Goal: Information Seeking & Learning: Learn about a topic

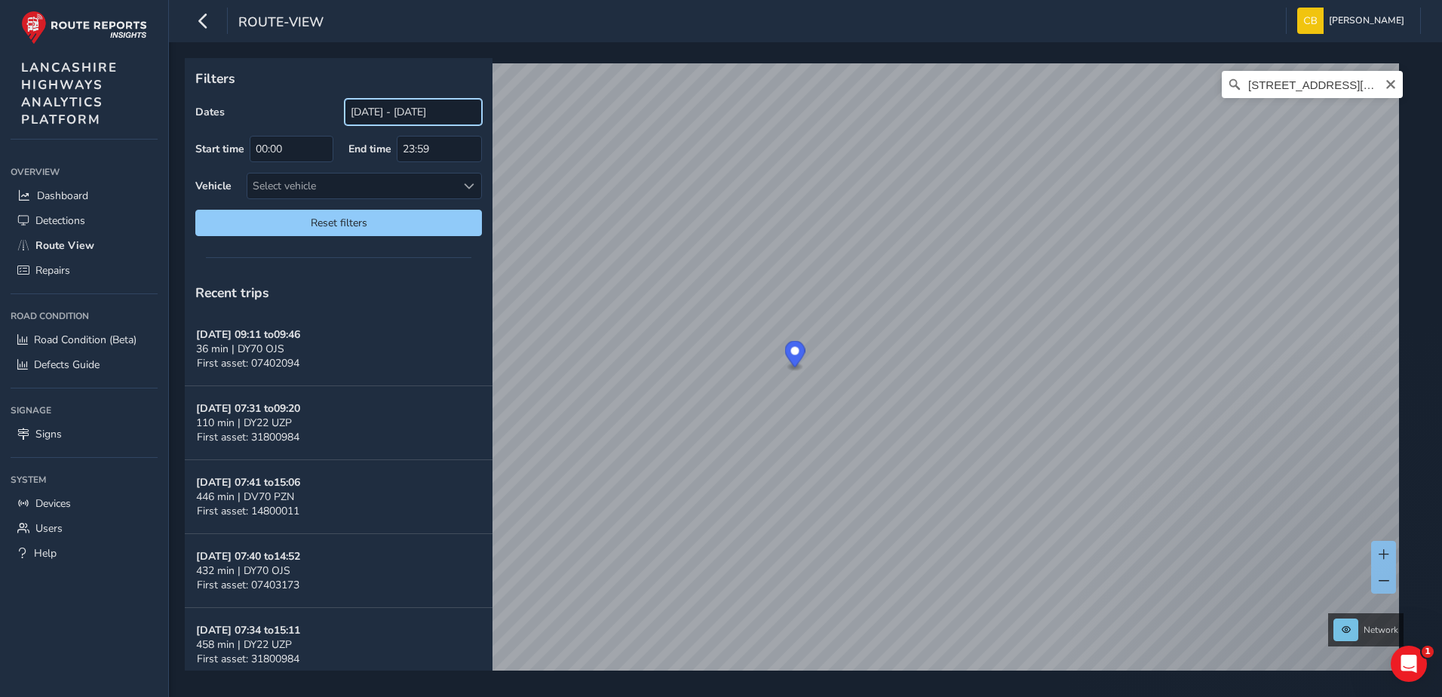
click at [404, 111] on input "[DATE] - [DATE]" at bounding box center [413, 112] width 137 height 26
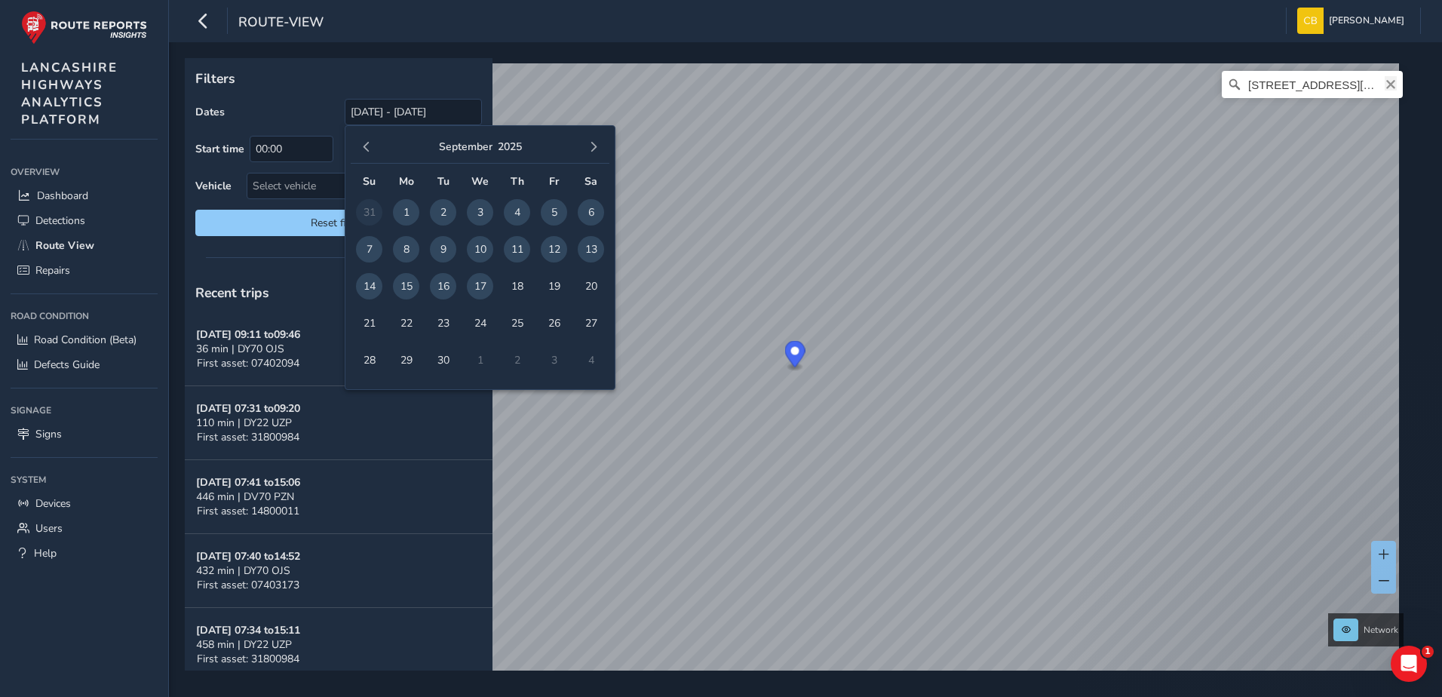
click at [1384, 84] on icon "Clear" at bounding box center [1390, 84] width 12 height 12
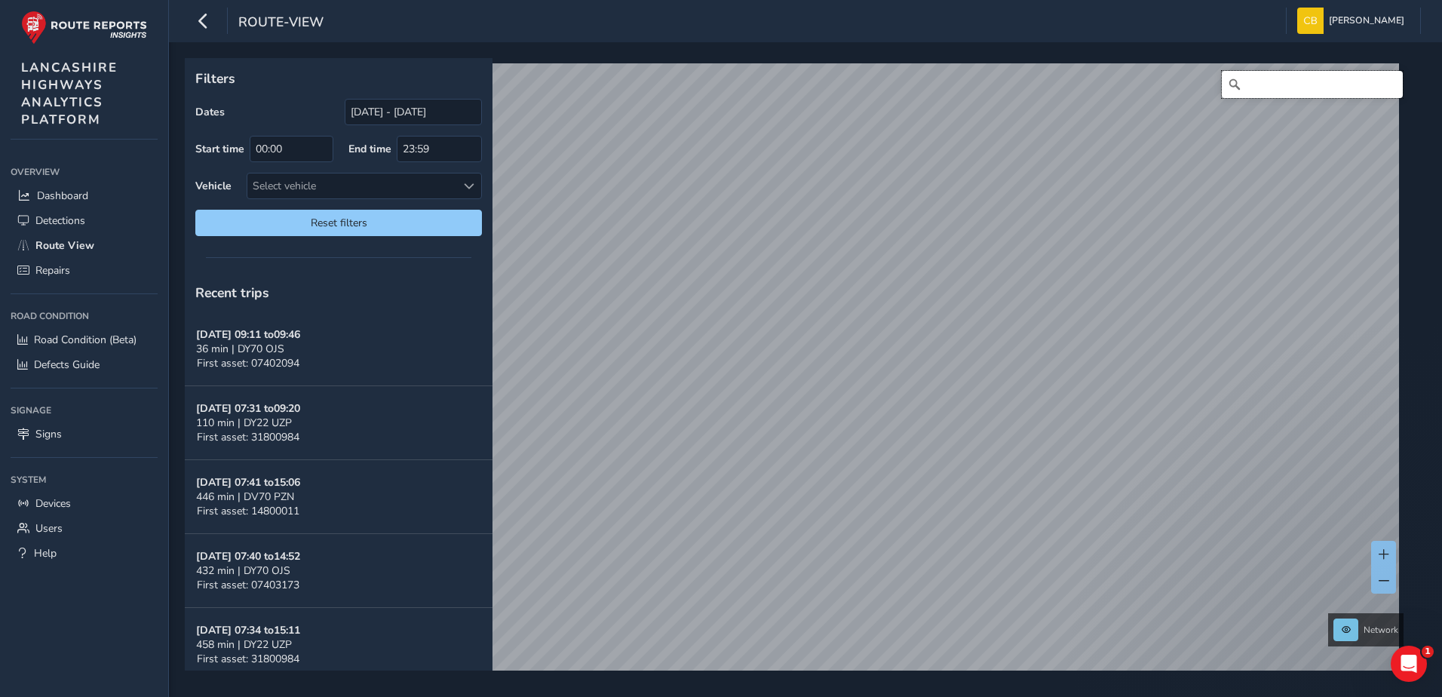
click at [1323, 83] on input "Search" at bounding box center [1311, 84] width 181 height 27
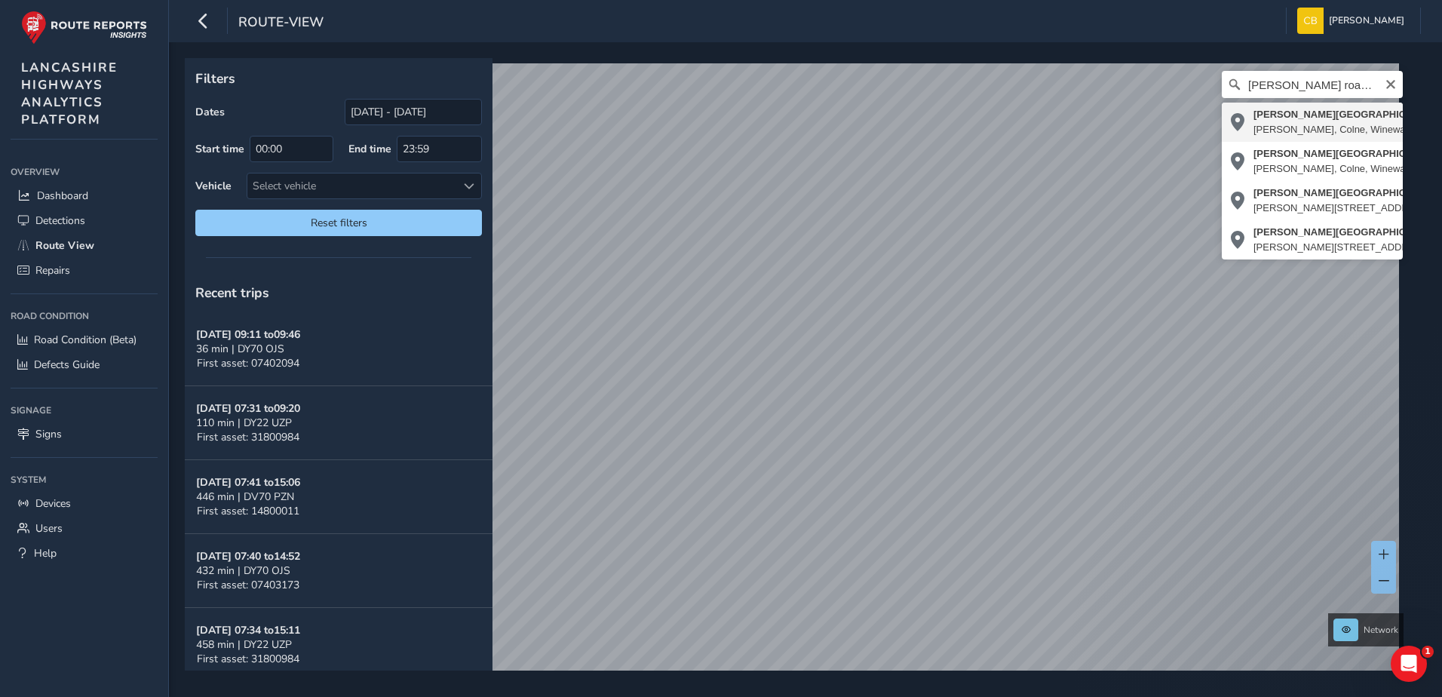
type input "[PERSON_NAME][STREET_ADDRESS][PERSON_NAME]"
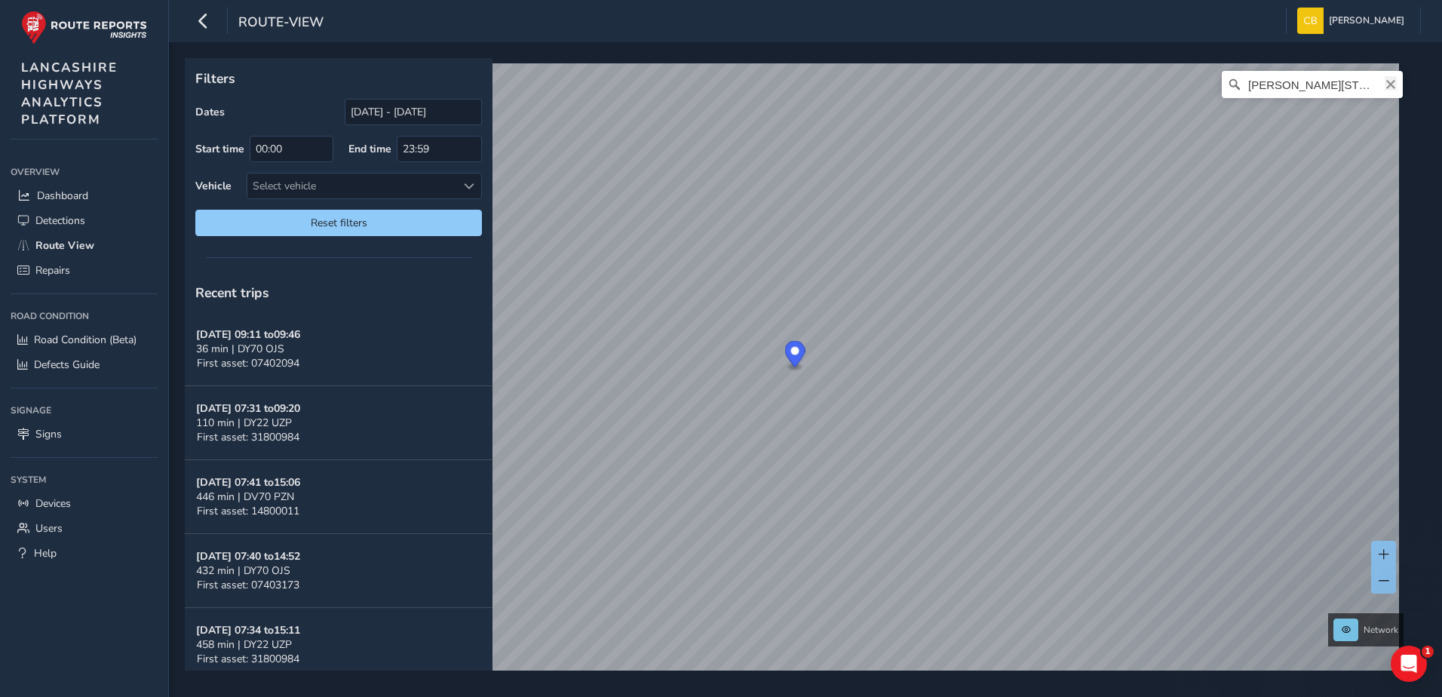
click at [1384, 83] on icon "Clear" at bounding box center [1390, 84] width 12 height 12
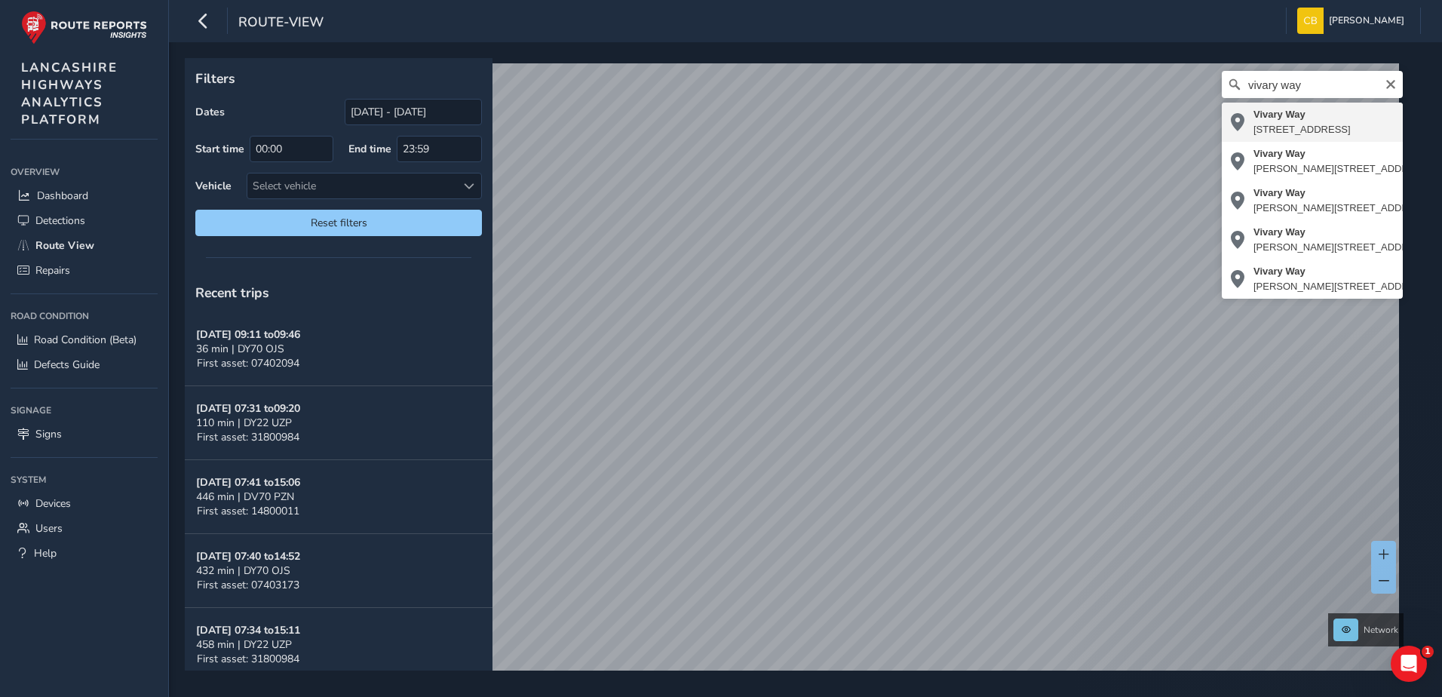
type input "[STREET_ADDRESS]"
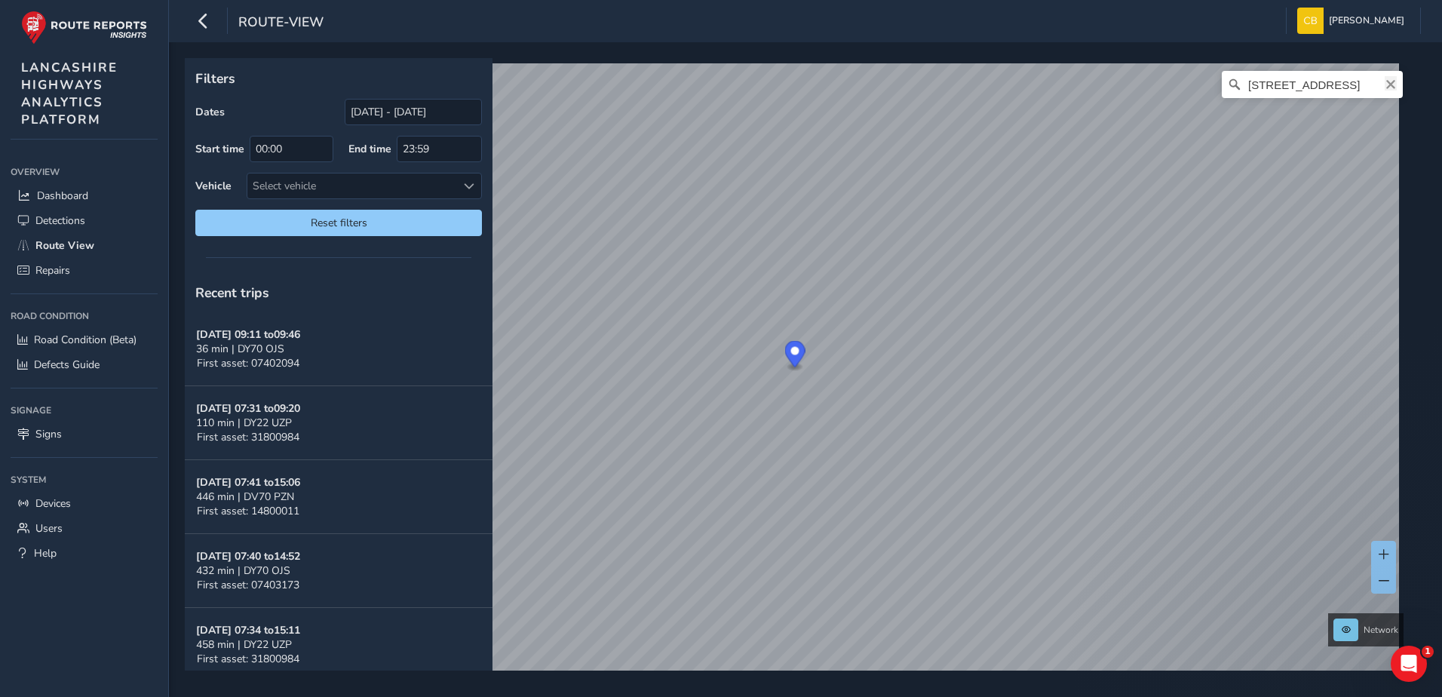
click at [1384, 84] on icon "Clear" at bounding box center [1390, 84] width 12 height 12
click at [1335, 87] on input "Search" at bounding box center [1311, 84] width 181 height 27
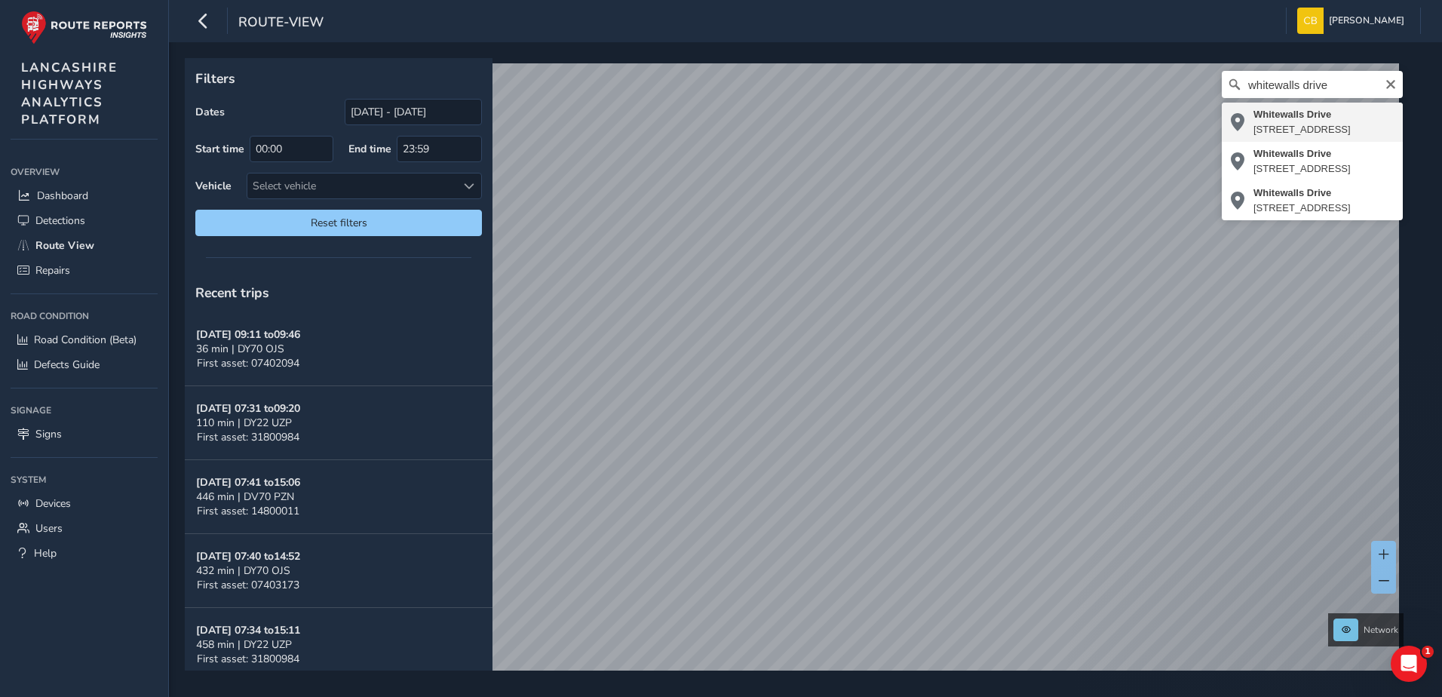
type input "[STREET_ADDRESS]"
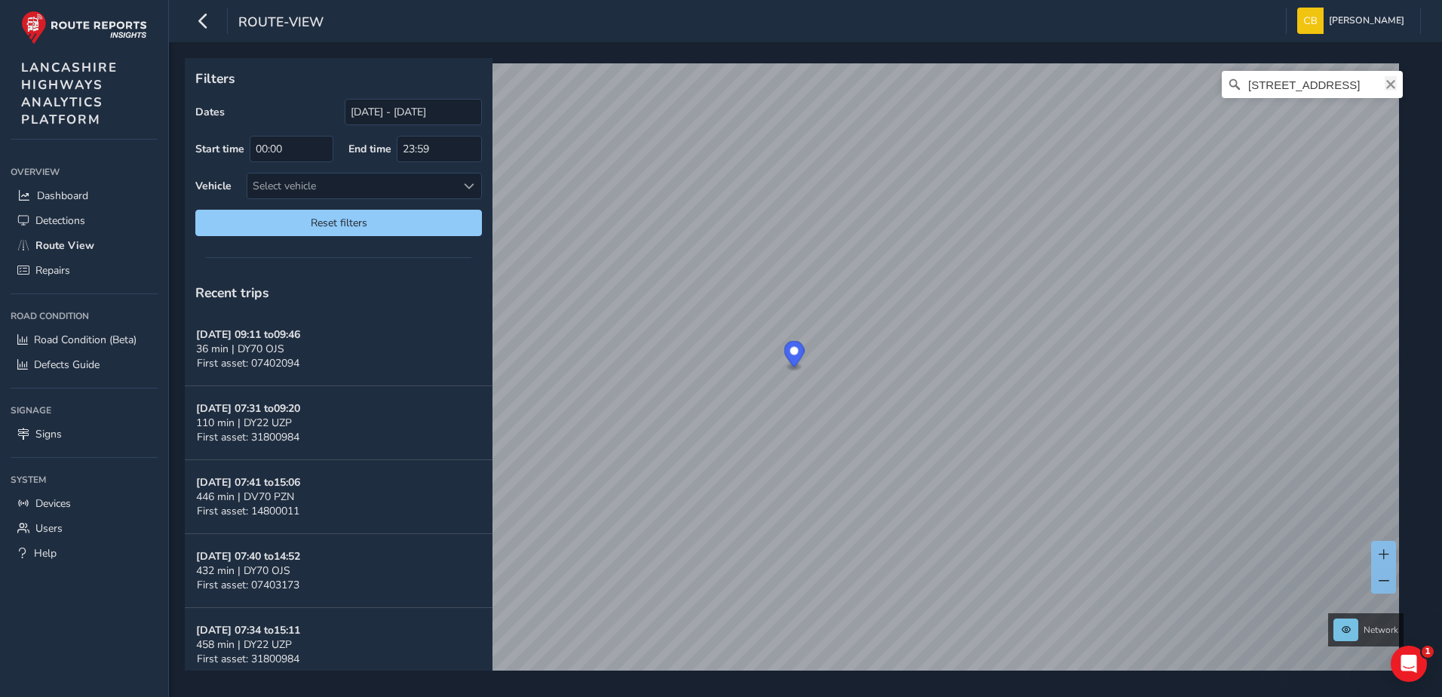
click at [1386, 84] on icon "Clear" at bounding box center [1390, 84] width 9 height 9
click at [1353, 84] on input "Search" at bounding box center [1311, 84] width 181 height 27
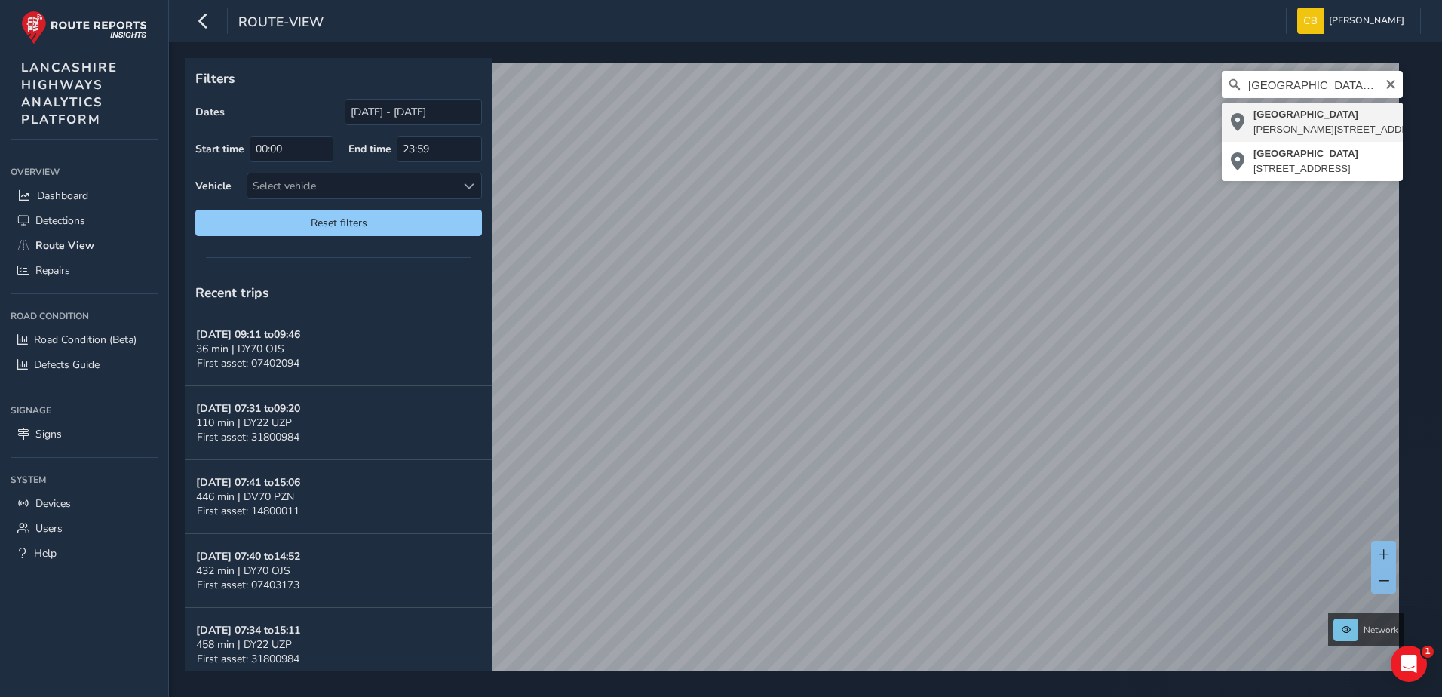
type input "[STREET_ADDRESS][PERSON_NAME]"
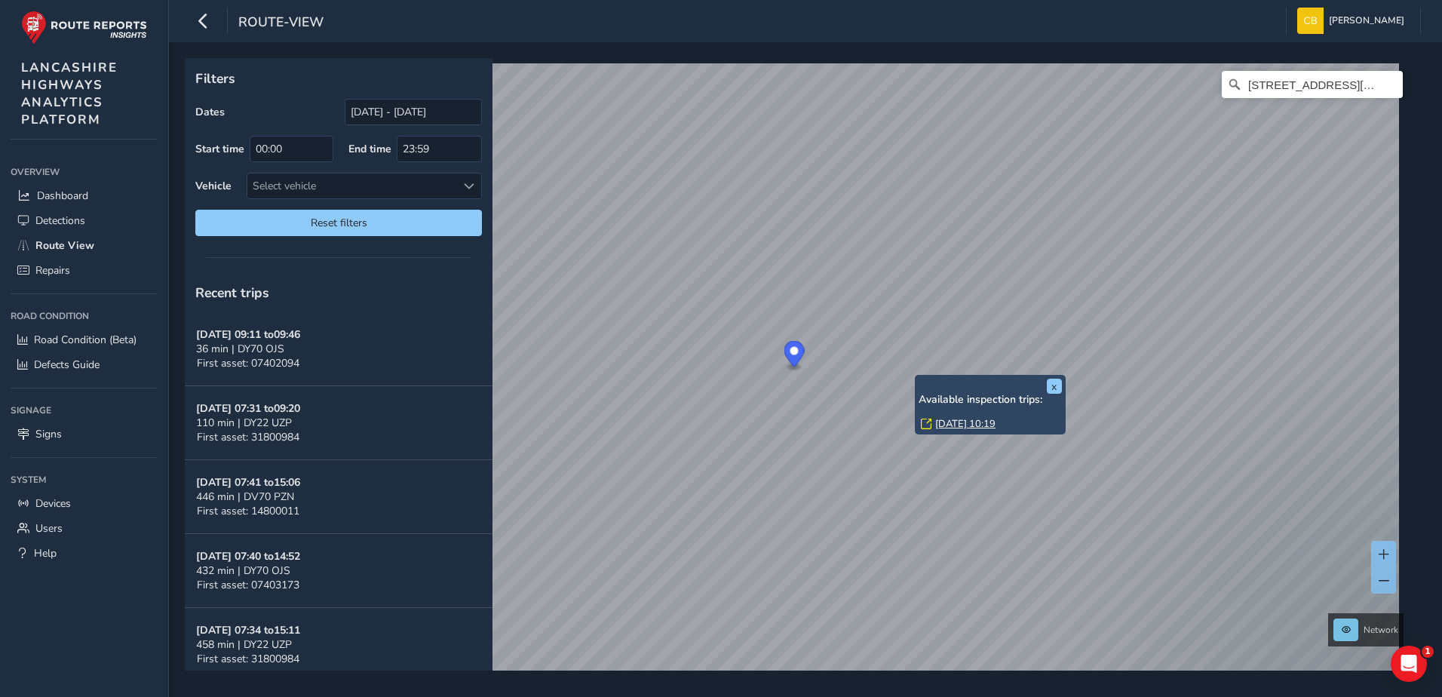
click at [949, 419] on link "[DATE] 10:19" at bounding box center [965, 424] width 60 height 14
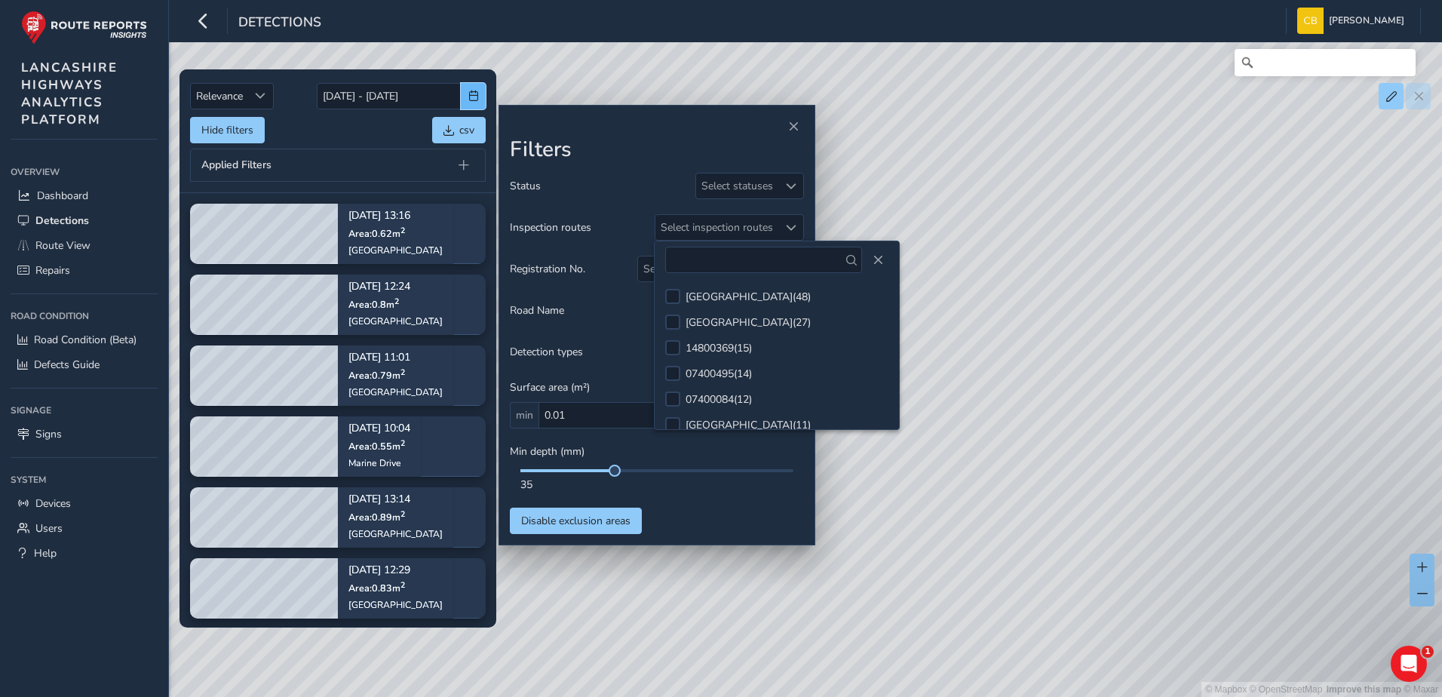
click at [478, 94] on span "button" at bounding box center [473, 95] width 11 height 11
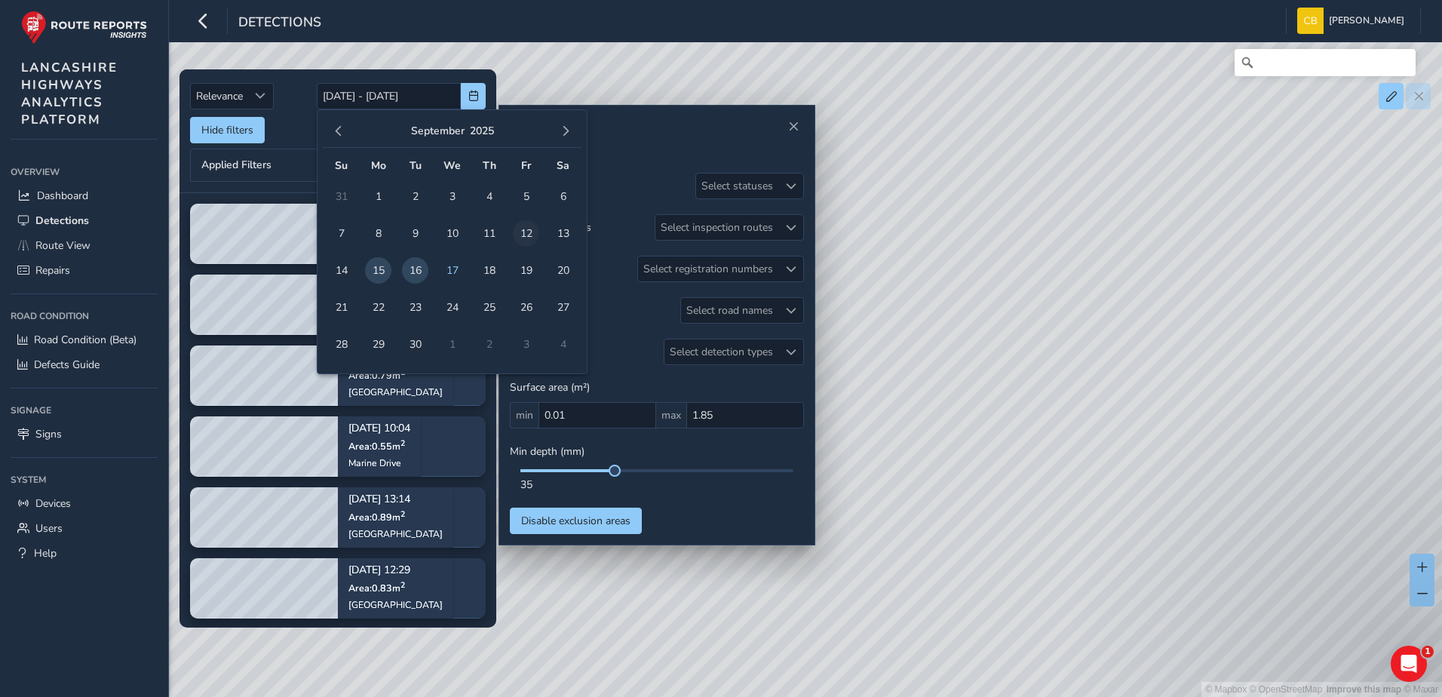
click at [530, 234] on span "12" at bounding box center [526, 233] width 26 height 26
click at [445, 272] on span "17" at bounding box center [452, 270] width 26 height 26
type input "12/09/2025 - 17/09/2025"
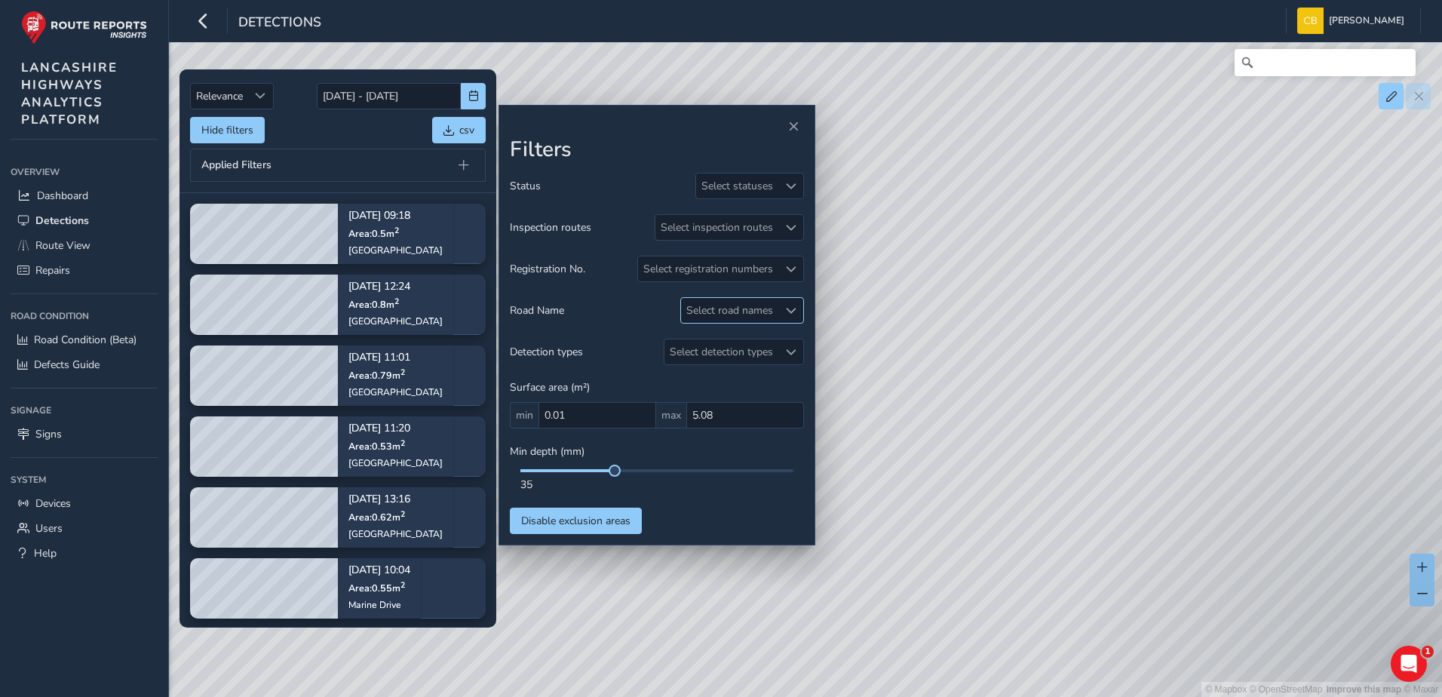
click at [763, 305] on div "Select road names" at bounding box center [729, 310] width 97 height 25
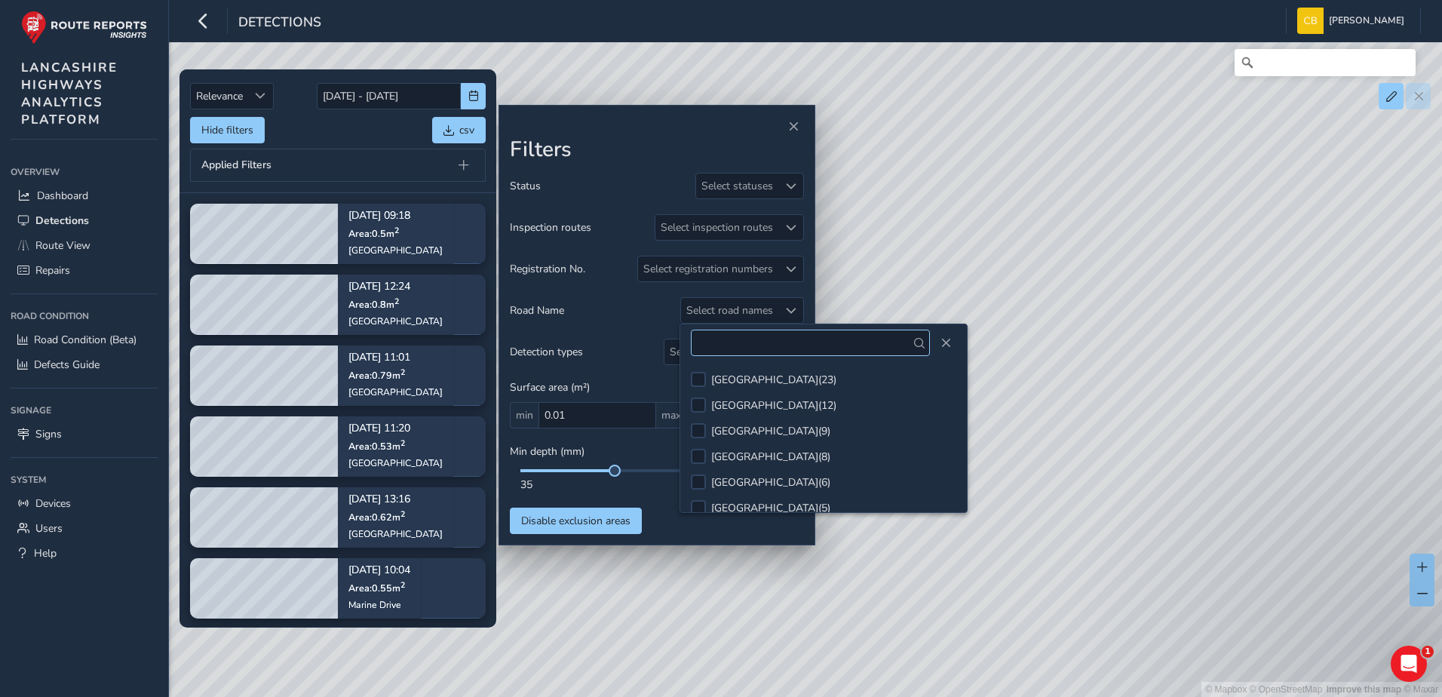
click at [760, 352] on input "text" at bounding box center [810, 342] width 239 height 26
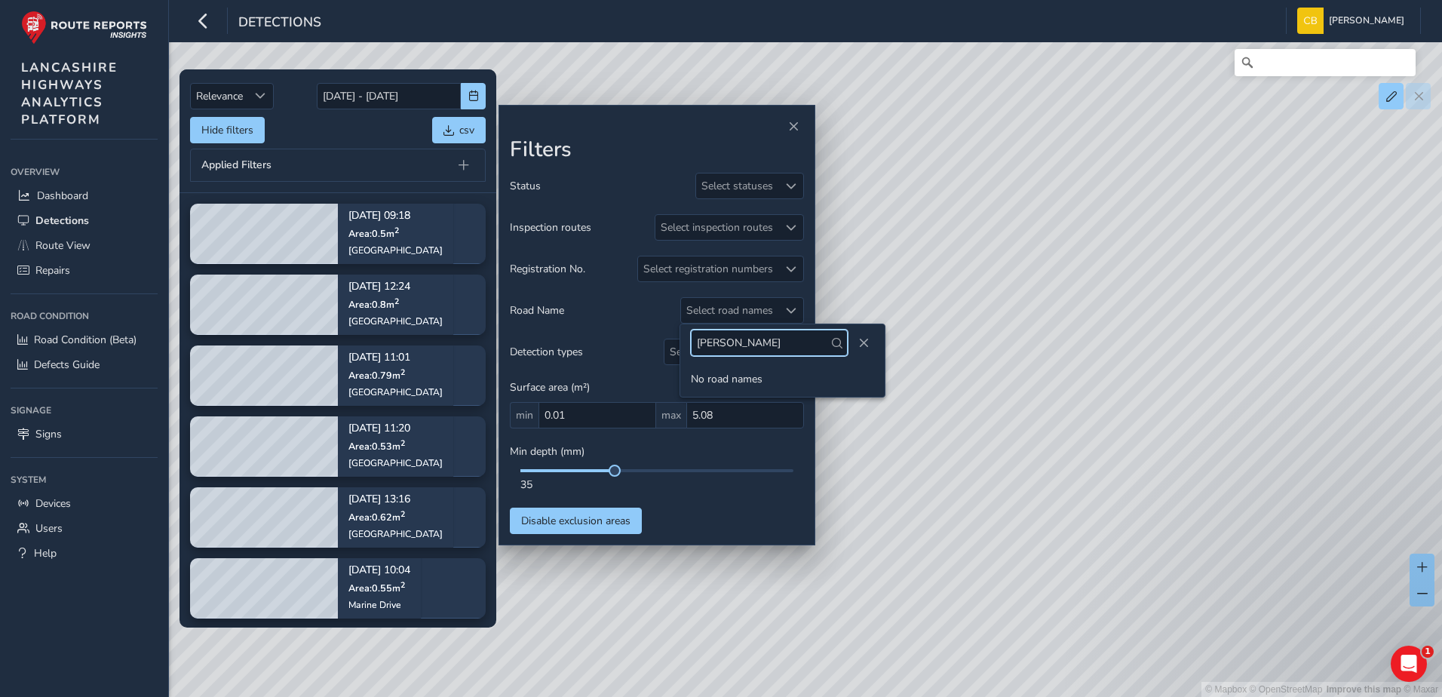
drag, startPoint x: 774, startPoint y: 346, endPoint x: 689, endPoint y: 346, distance: 84.4
click at [689, 346] on div "[PERSON_NAME]" at bounding box center [782, 342] width 204 height 37
type input "viva"
drag, startPoint x: 756, startPoint y: 345, endPoint x: 662, endPoint y: 339, distance: 94.4
click at [662, 339] on body "Detections Carlin Bonage Colour Scheme: Dark Dim Light Logout Relevance Relevan…" at bounding box center [721, 348] width 1442 height 697
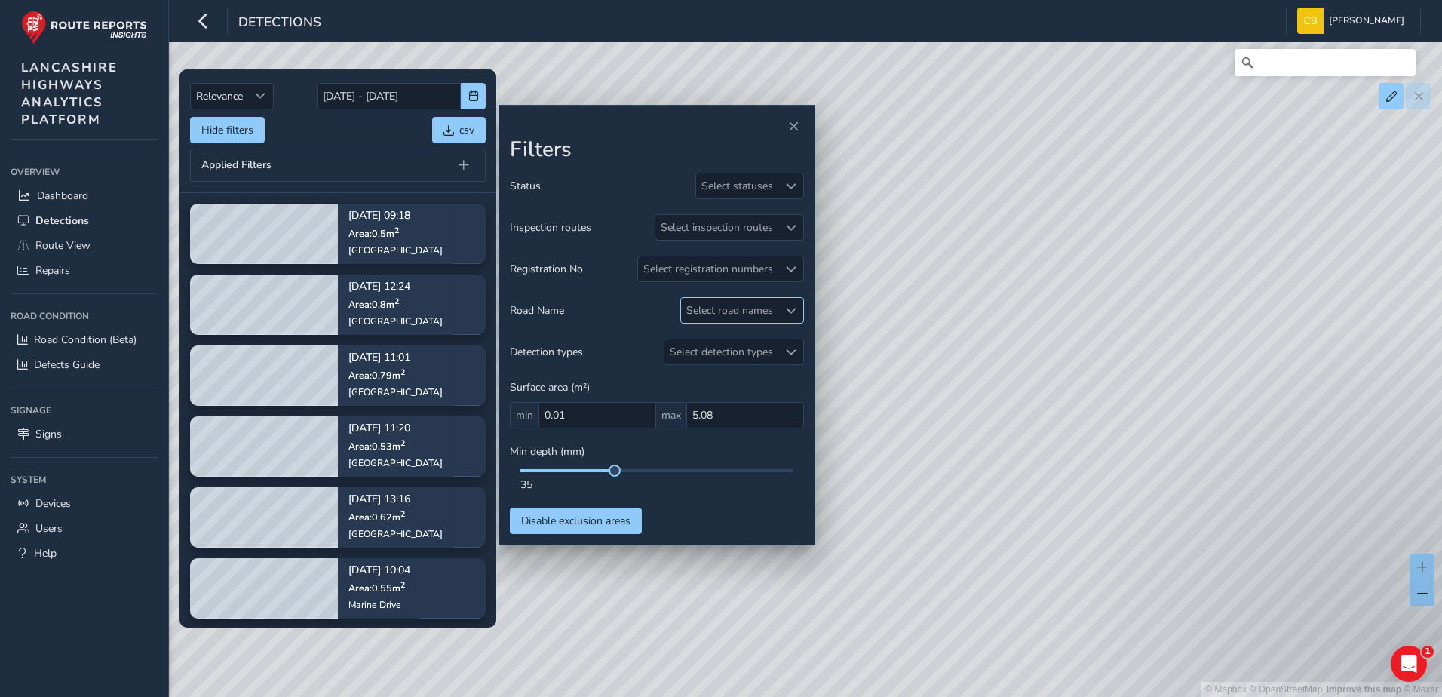
click at [715, 308] on div "Select road names" at bounding box center [729, 310] width 97 height 25
click at [715, 343] on input "viva" at bounding box center [769, 342] width 157 height 26
drag, startPoint x: 775, startPoint y: 342, endPoint x: 685, endPoint y: 348, distance: 90.0
click at [685, 348] on div "white" at bounding box center [782, 342] width 204 height 37
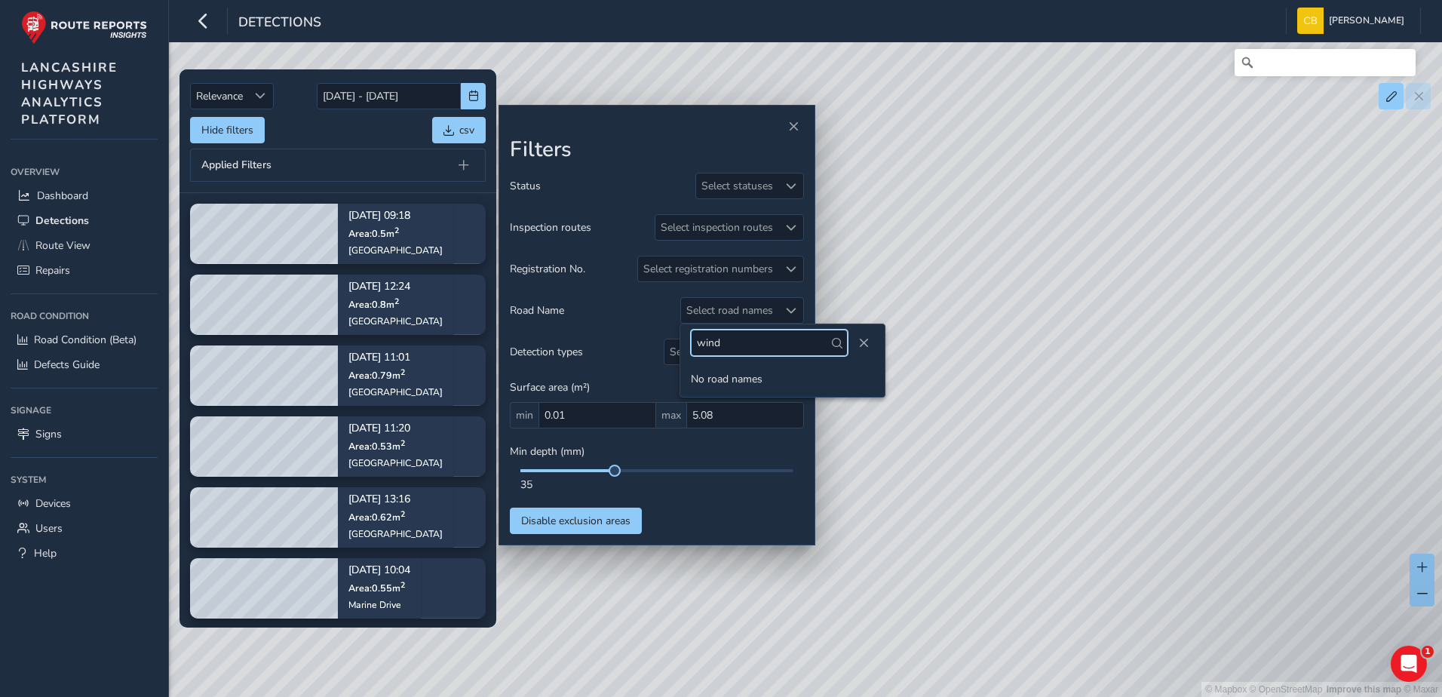
click at [738, 339] on input "wind" at bounding box center [769, 342] width 157 height 26
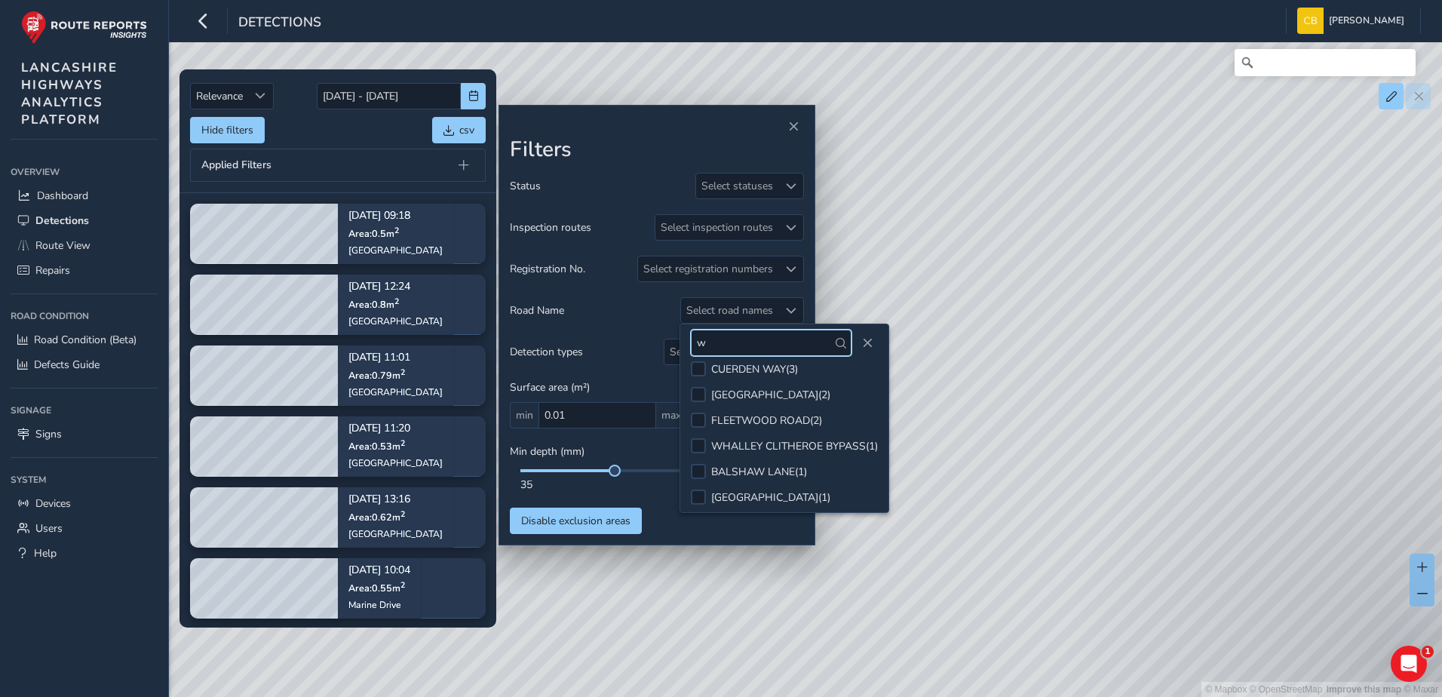
scroll to position [90, 0]
type input "w"
click at [366, 133] on div "Hide filters csv" at bounding box center [338, 130] width 296 height 26
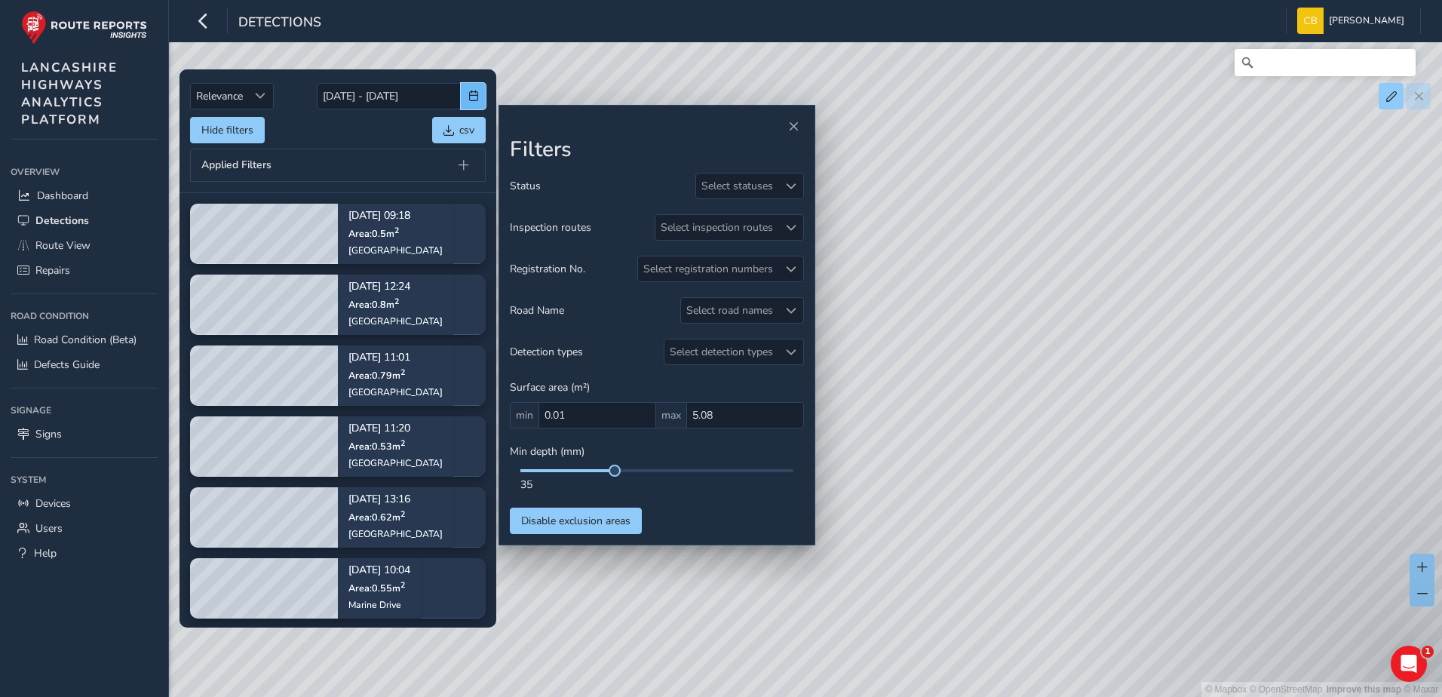
click at [471, 93] on span "button" at bounding box center [473, 95] width 11 height 11
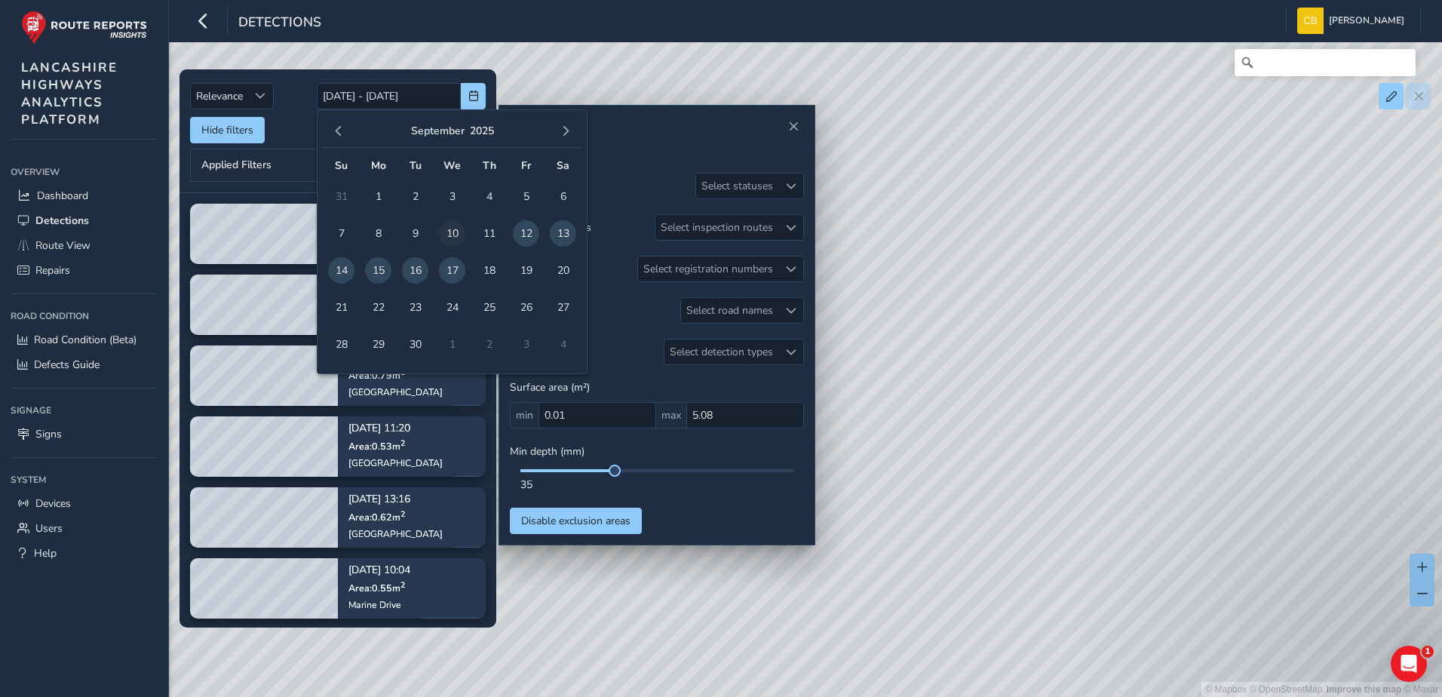
click at [452, 230] on span "10" at bounding box center [452, 233] width 26 height 26
type input "10/09/2025"
click at [447, 267] on span "17" at bounding box center [452, 270] width 26 height 26
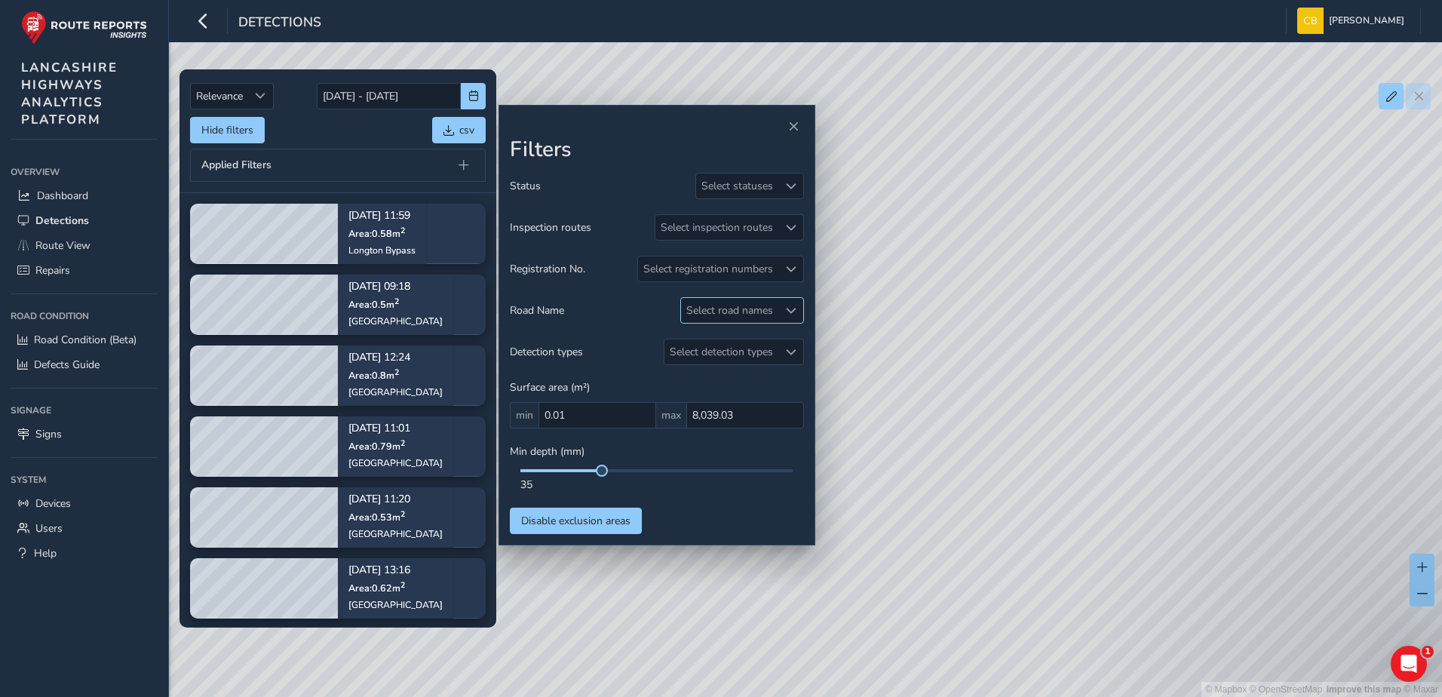
click at [750, 305] on div "Select road names" at bounding box center [729, 310] width 97 height 25
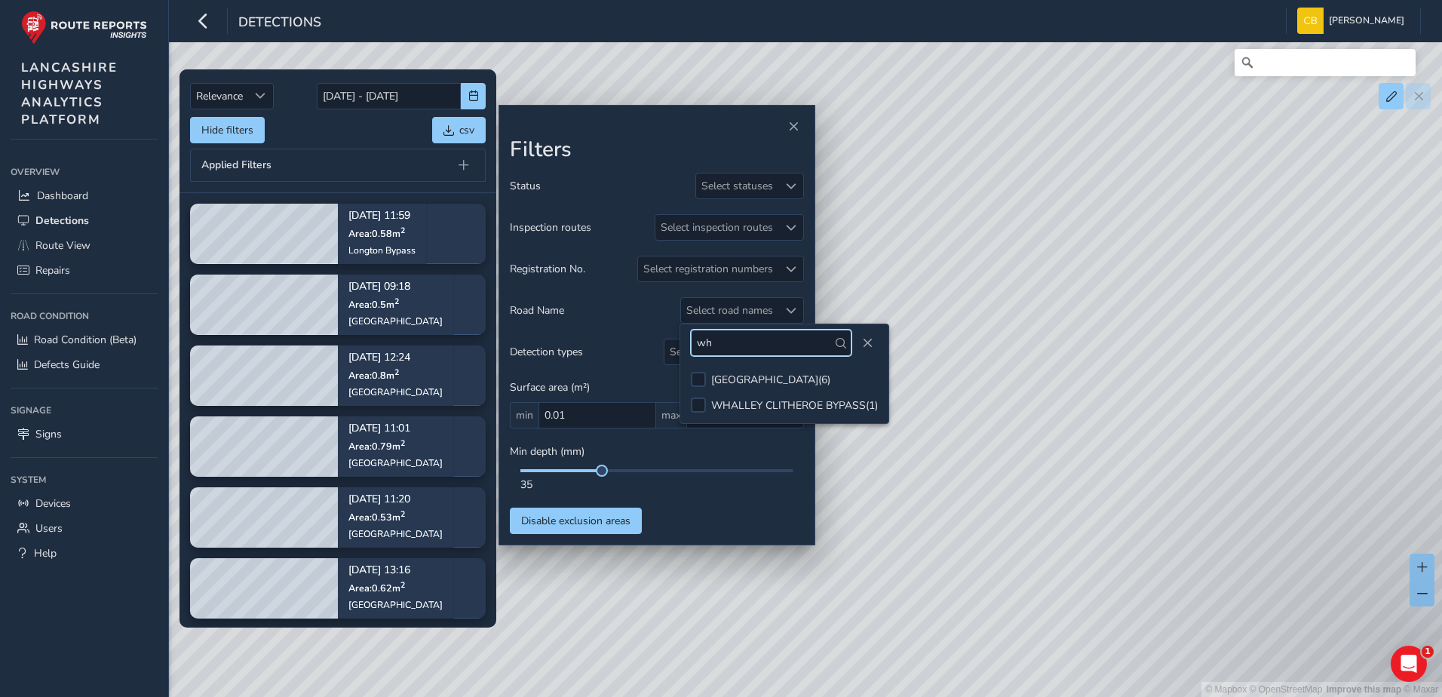
type input "w"
type input "sco"
click at [746, 372] on div "SCOTLAND ROAD ( 2 )" at bounding box center [761, 379] width 101 height 14
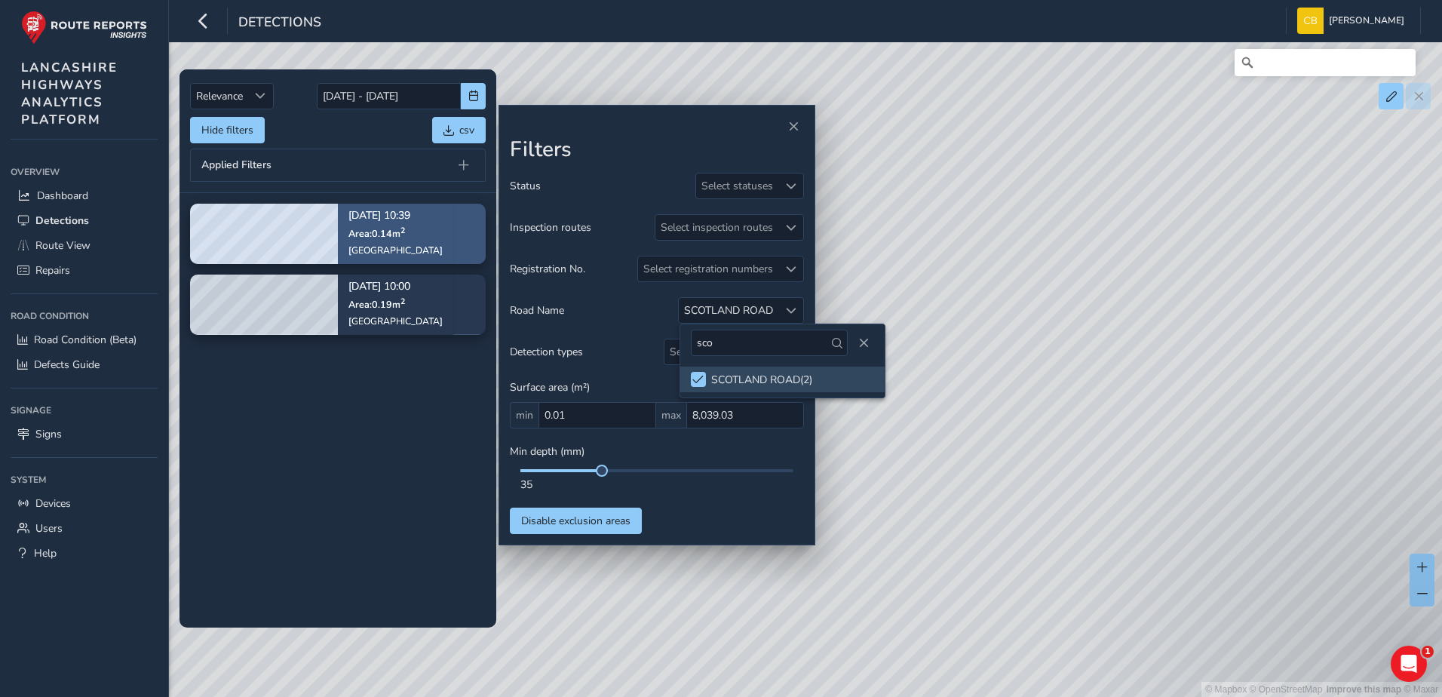
click at [342, 235] on div "Sep 14, 10:39 Area: 0.14 m 2 Scotland Road" at bounding box center [395, 233] width 115 height 87
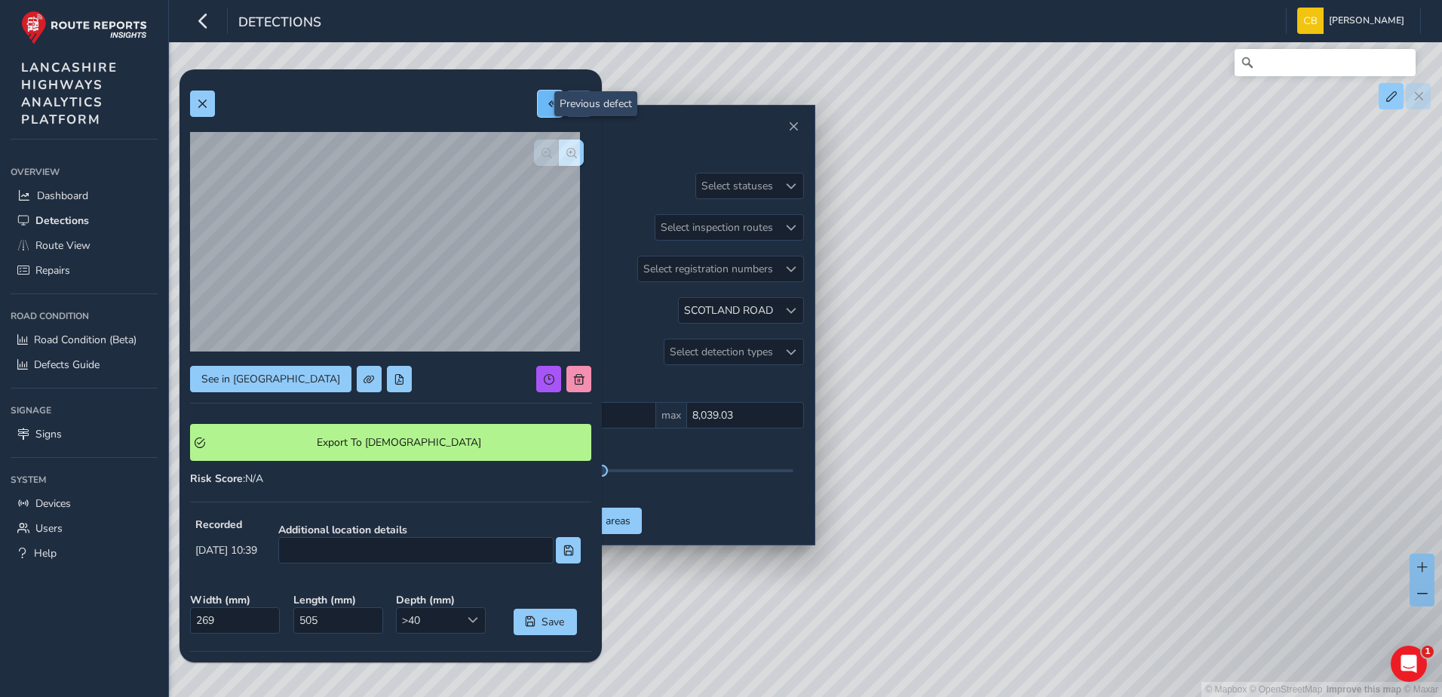
click at [538, 110] on button at bounding box center [550, 103] width 25 height 26
type input "327"
type input "577"
click at [566, 149] on span "button" at bounding box center [571, 153] width 11 height 11
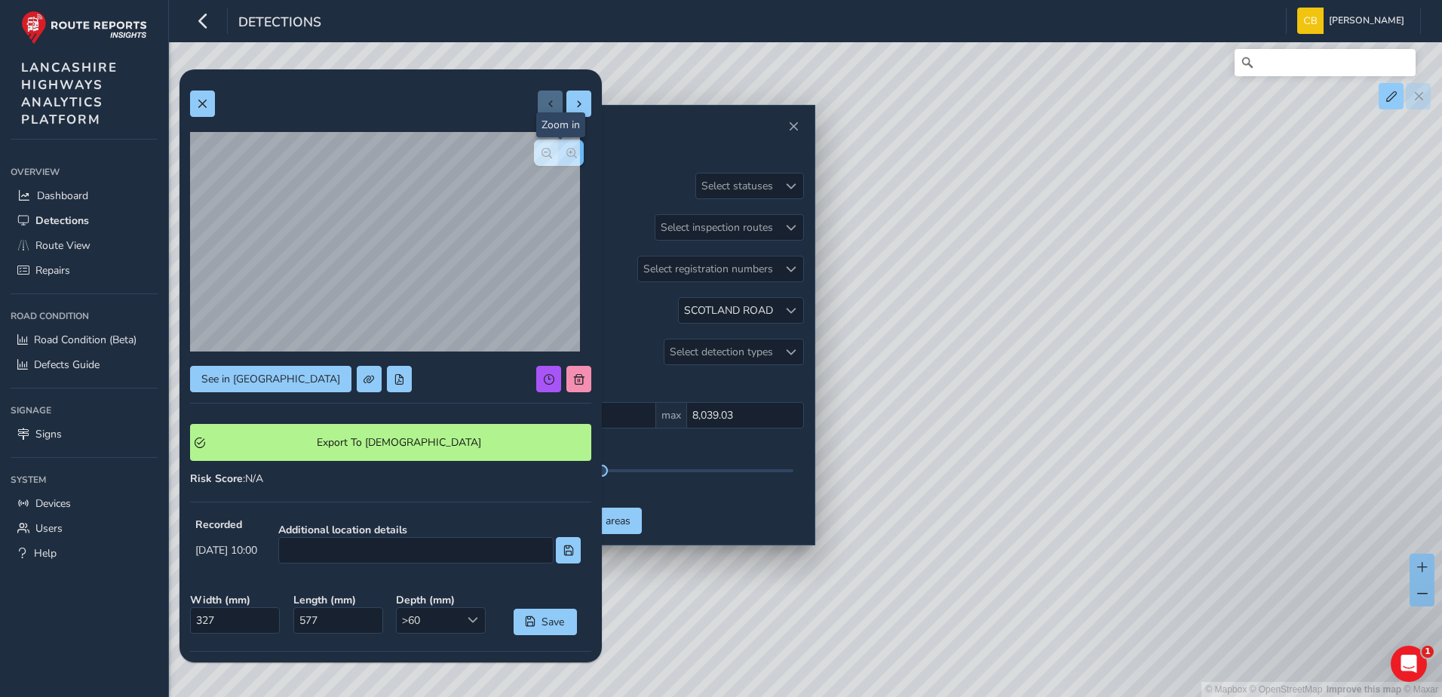
click at [566, 149] on span "button" at bounding box center [571, 153] width 11 height 11
click at [541, 152] on span "button" at bounding box center [546, 153] width 11 height 11
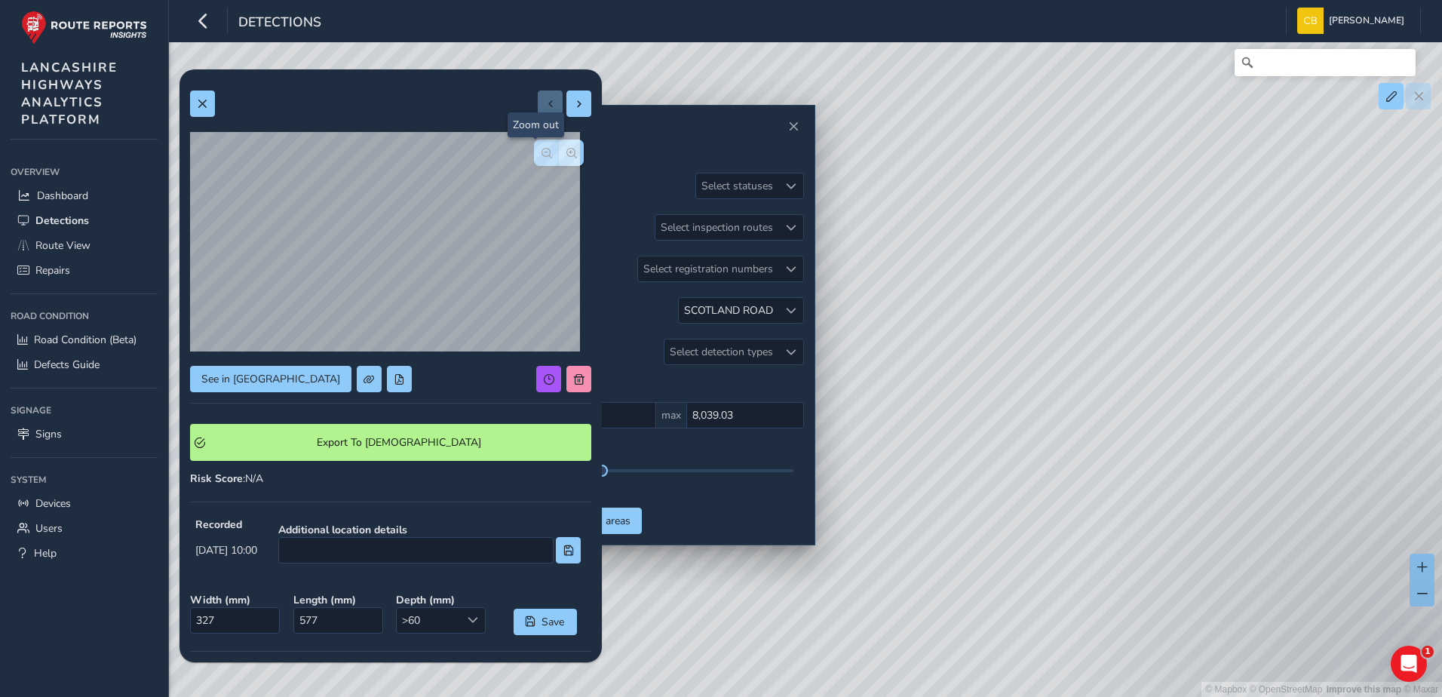
click at [541, 152] on span "button" at bounding box center [546, 153] width 11 height 11
click at [255, 374] on span "See in Route View" at bounding box center [270, 379] width 139 height 14
click at [208, 113] on button at bounding box center [202, 103] width 25 height 26
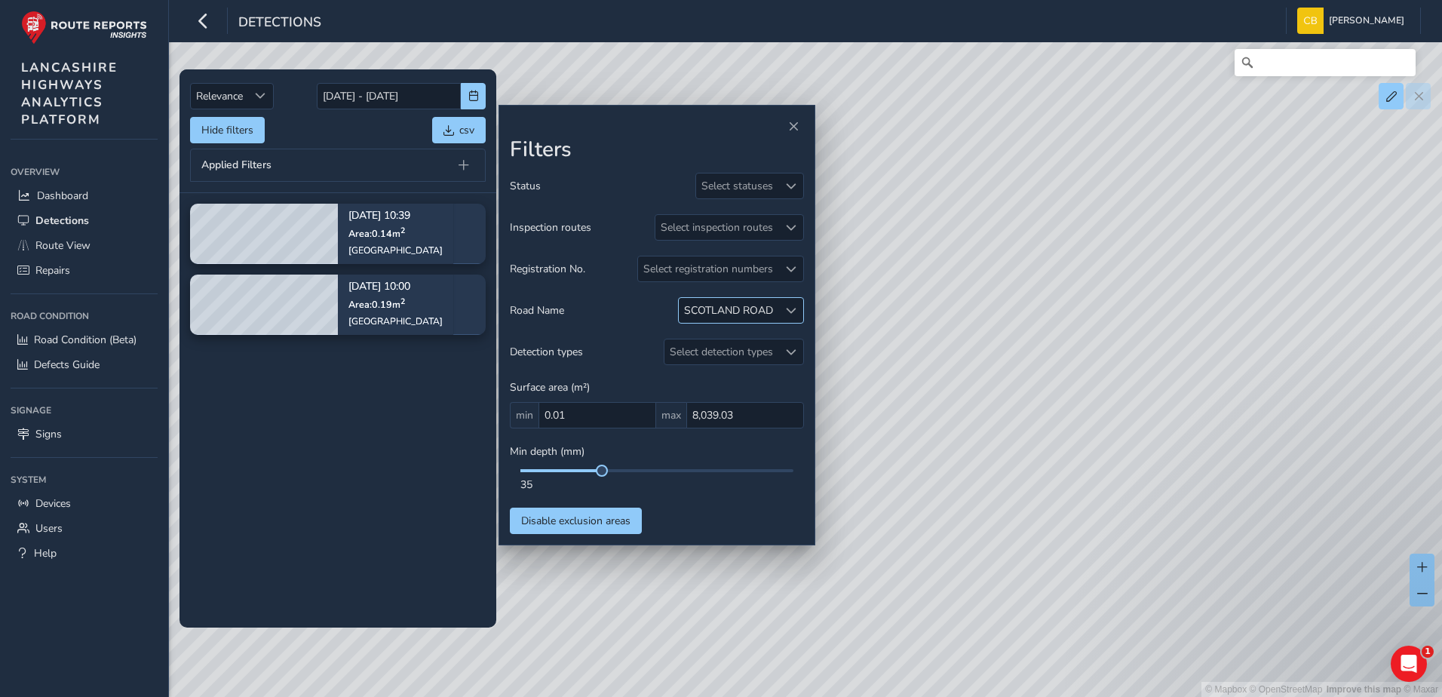
click at [792, 307] on span at bounding box center [791, 310] width 11 height 11
click at [697, 379] on span at bounding box center [696, 379] width 11 height 11
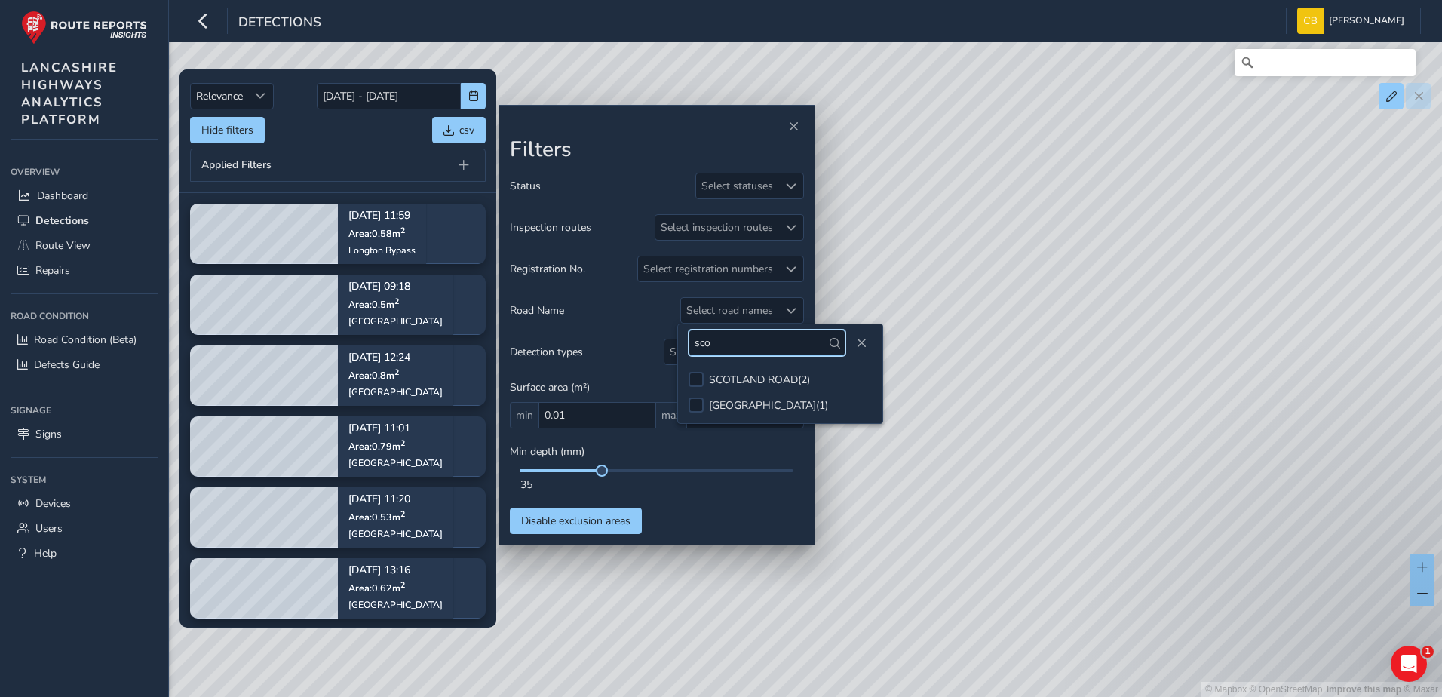
click at [732, 343] on input "sco" at bounding box center [766, 342] width 157 height 26
drag, startPoint x: 761, startPoint y: 333, endPoint x: 685, endPoint y: 342, distance: 76.7
click at [685, 342] on div "barr" at bounding box center [780, 342] width 204 height 37
click at [715, 336] on input "kei" at bounding box center [766, 342] width 157 height 26
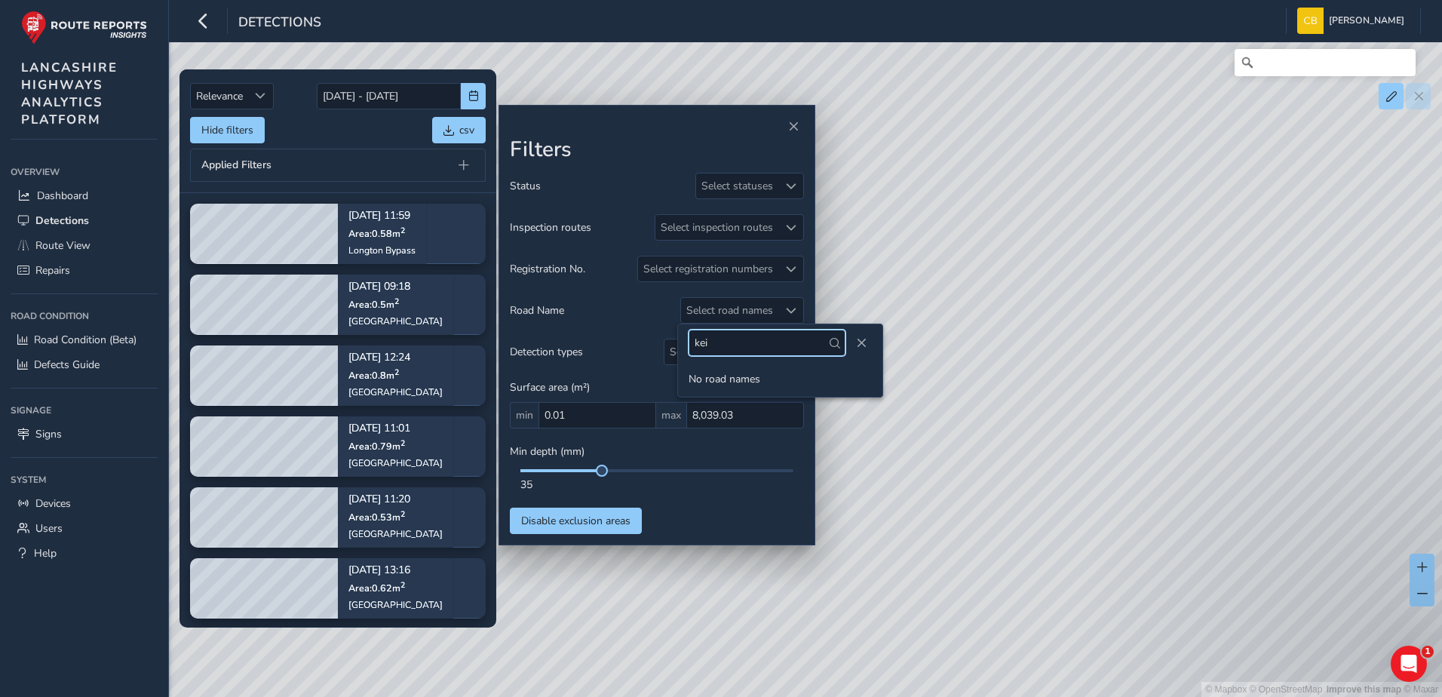
click at [715, 336] on input "kei" at bounding box center [766, 342] width 157 height 26
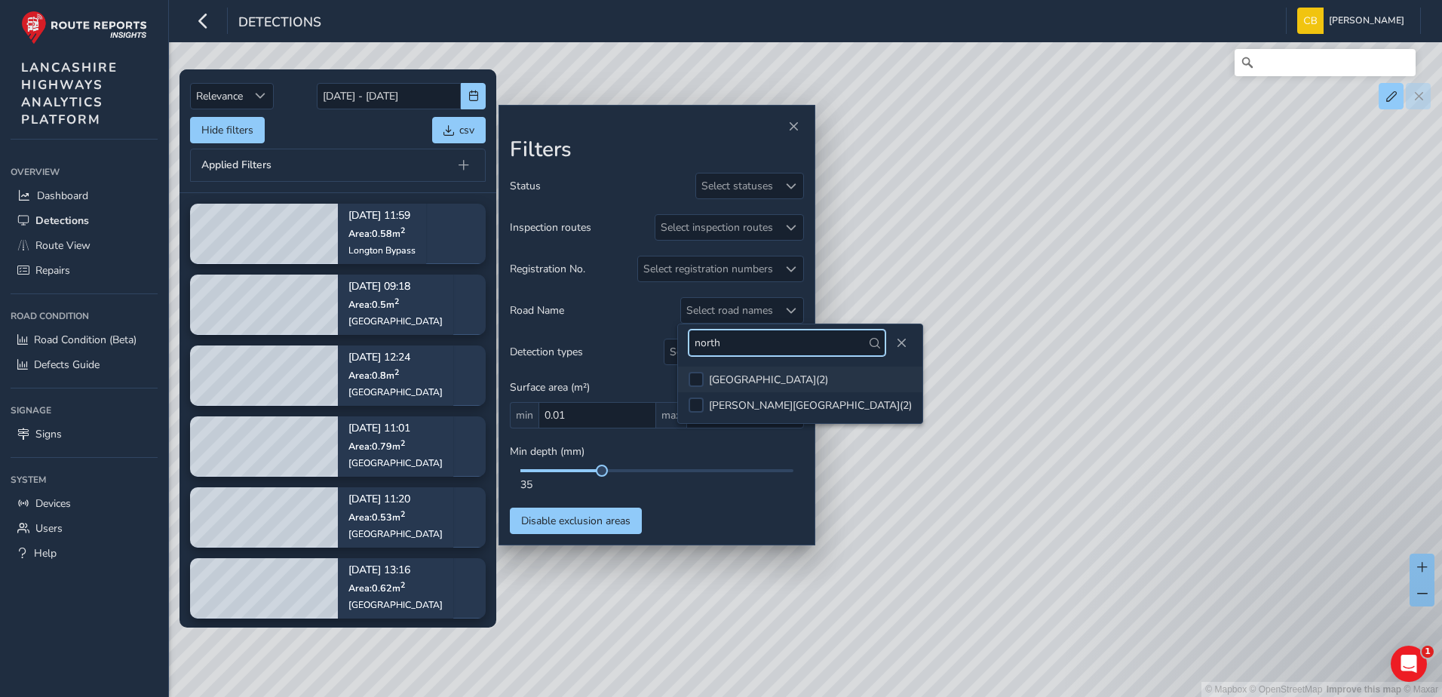
type input "north"
click at [781, 376] on div "NORTH VALLEY ROAD ( 2 )" at bounding box center [768, 379] width 119 height 14
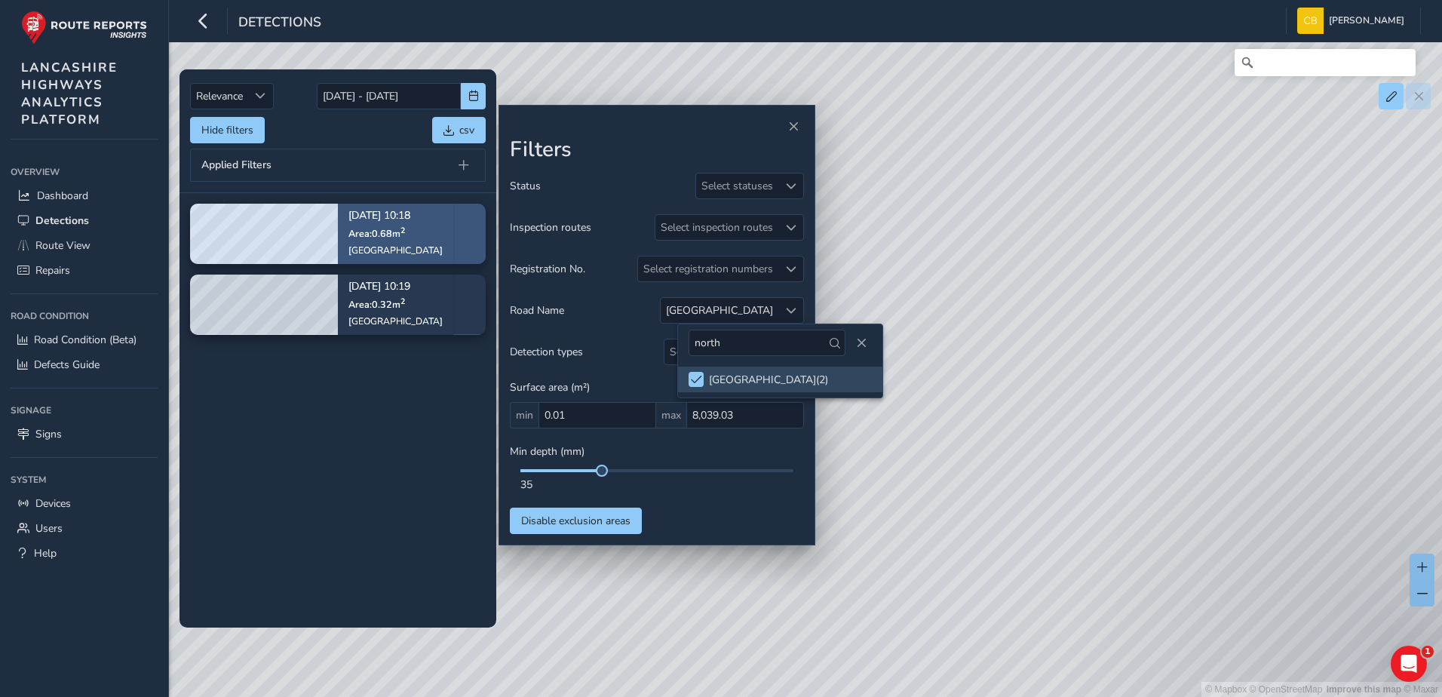
click at [379, 237] on span "Area: 0.68 m 2" at bounding box center [376, 233] width 57 height 13
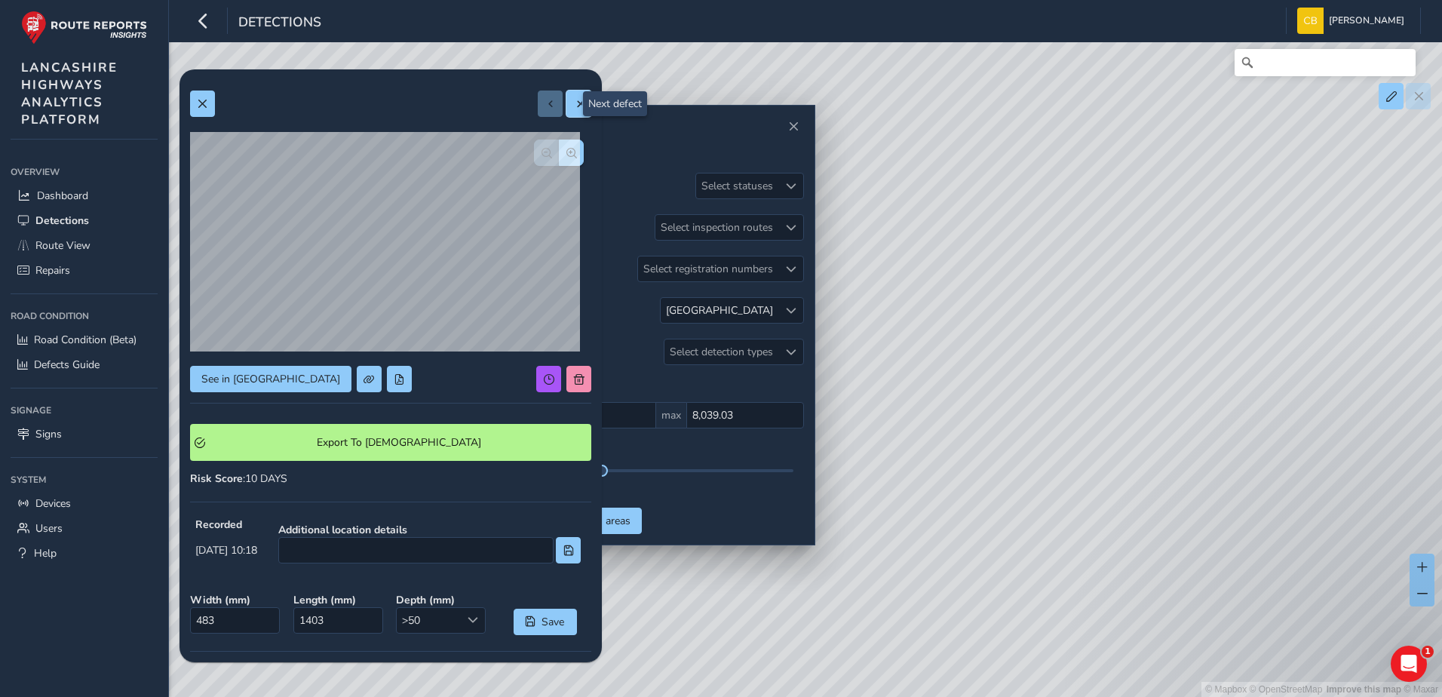
click at [566, 105] on button at bounding box center [578, 103] width 25 height 26
type input "452"
type input "708"
click at [545, 106] on span at bounding box center [550, 104] width 11 height 11
type input "483"
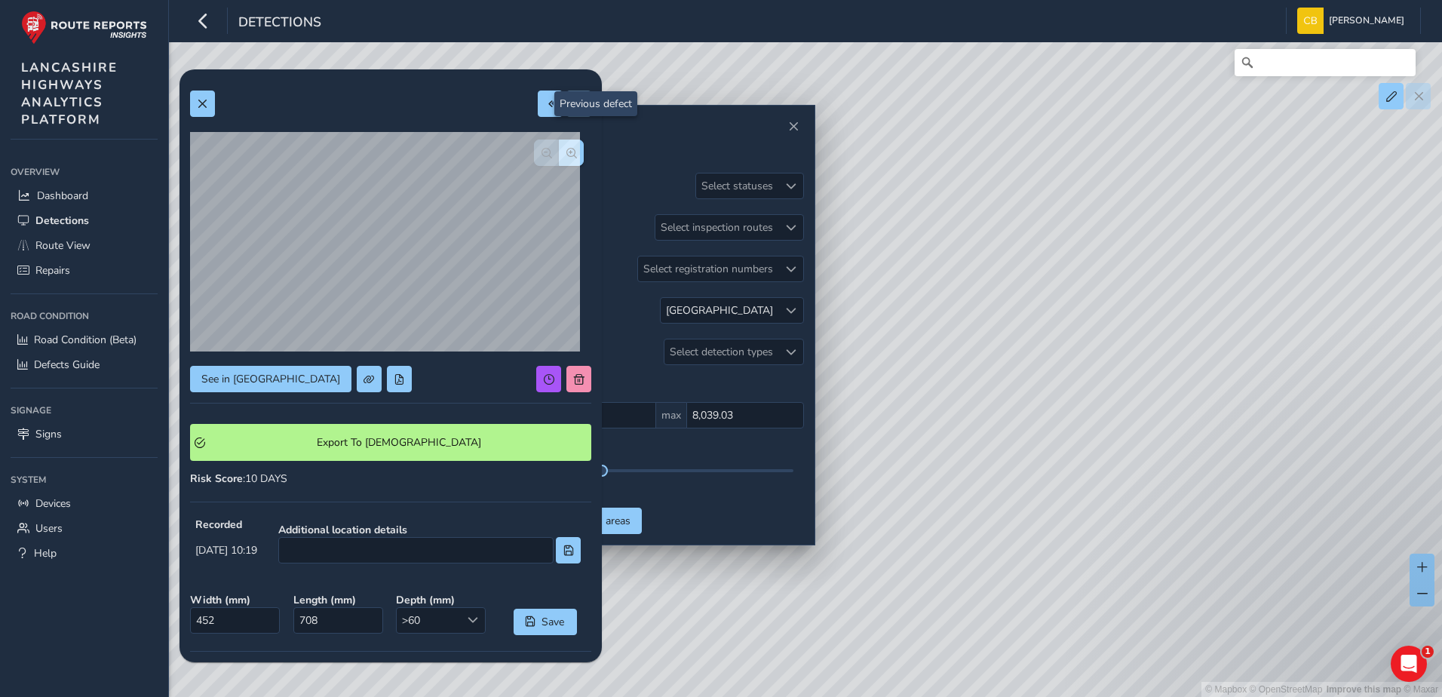
type input "1403"
click at [566, 153] on span "button" at bounding box center [571, 153] width 11 height 11
drag, startPoint x: 945, startPoint y: 339, endPoint x: 1021, endPoint y: 369, distance: 81.6
click at [1021, 369] on div "© Mapbox © OpenStreetMap Improve this map © Maxar" at bounding box center [721, 348] width 1442 height 697
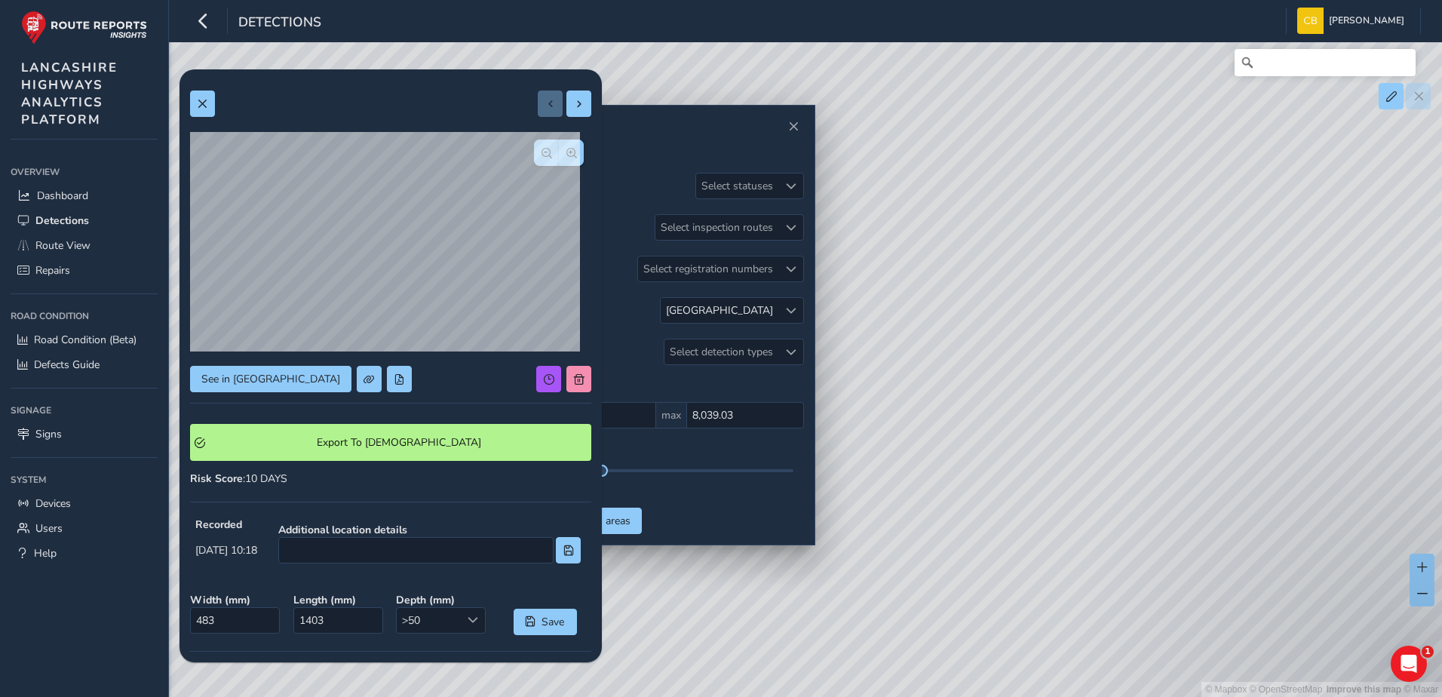
drag, startPoint x: 932, startPoint y: 340, endPoint x: 1021, endPoint y: 442, distance: 135.2
click at [1021, 442] on div "© Mapbox © OpenStreetMap Improve this map © Maxar" at bounding box center [721, 348] width 1442 height 697
click at [574, 100] on span at bounding box center [579, 104] width 11 height 11
type input "452"
type input "708"
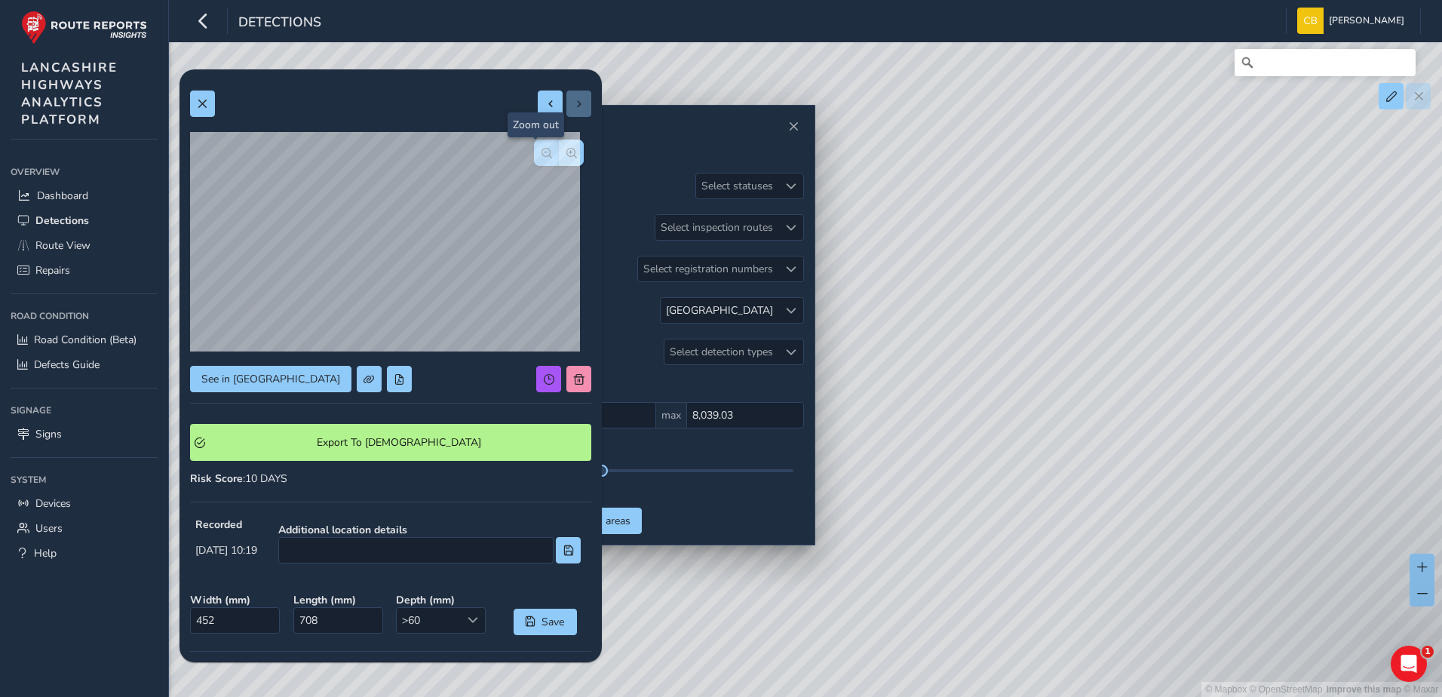
click at [534, 161] on button "button" at bounding box center [546, 152] width 25 height 26
click at [534, 161] on div at bounding box center [559, 152] width 50 height 26
click at [547, 108] on button at bounding box center [550, 103] width 25 height 26
type input "483"
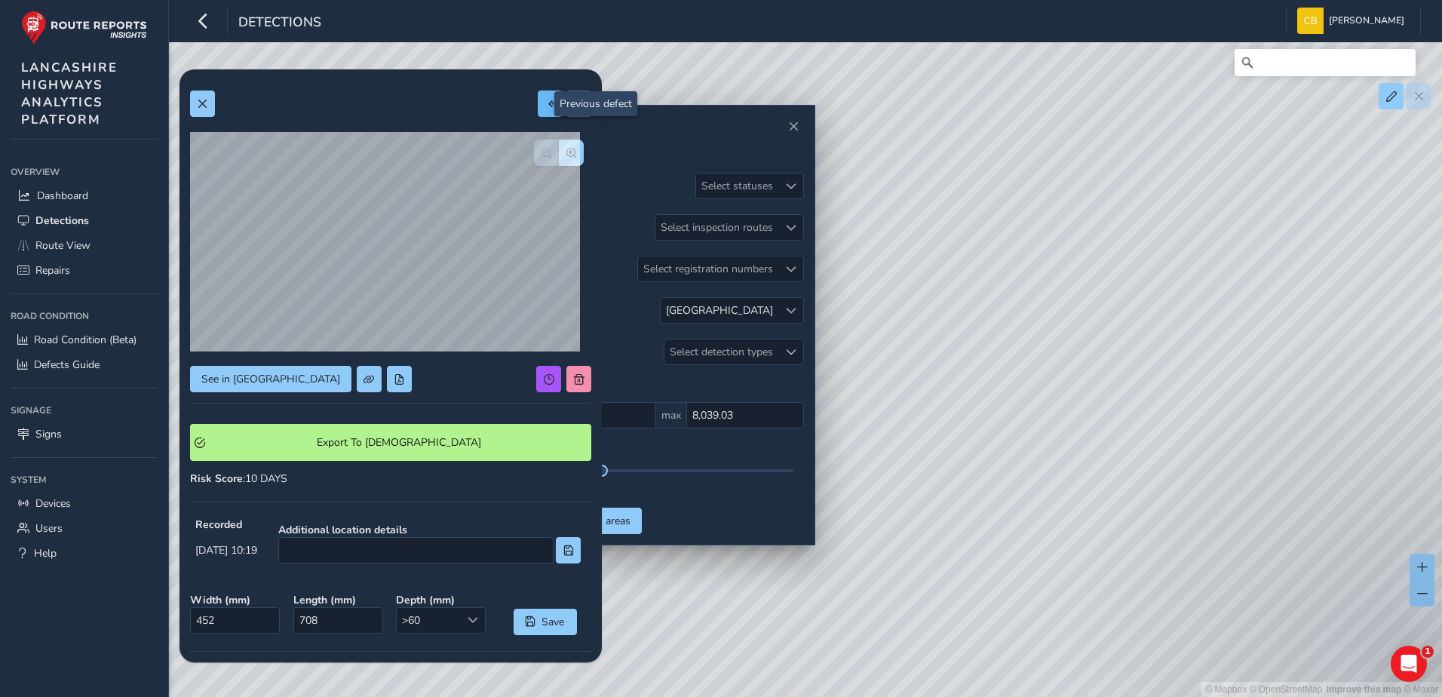
type input "1403"
click at [574, 104] on span at bounding box center [579, 104] width 11 height 11
type input "452"
type input "708"
drag, startPoint x: 1087, startPoint y: 486, endPoint x: 1365, endPoint y: 323, distance: 322.7
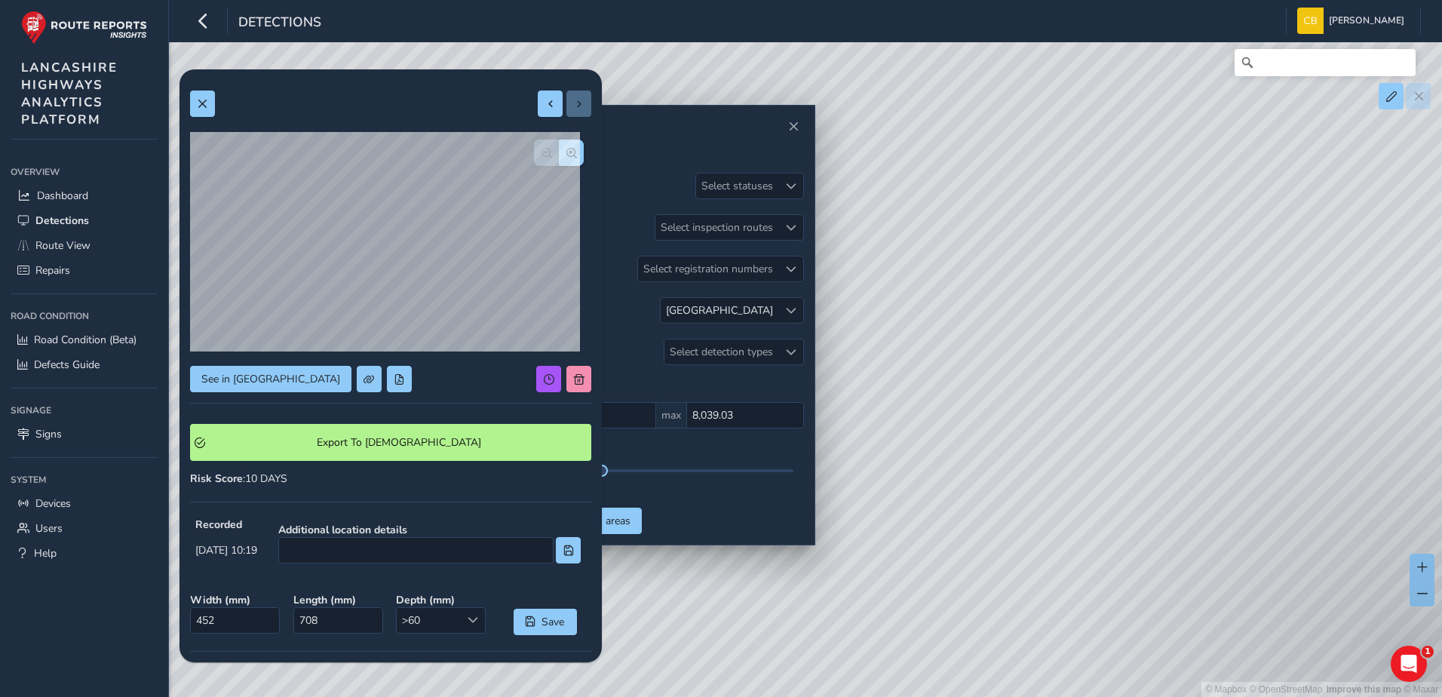
click at [1365, 323] on div "© Mapbox © OpenStreetMap Improve this map © Maxar" at bounding box center [721, 348] width 1442 height 697
drag, startPoint x: 1037, startPoint y: 432, endPoint x: 1282, endPoint y: 339, distance: 261.3
click at [1282, 339] on div "© Mapbox © OpenStreetMap Improve this map © Maxar" at bounding box center [721, 348] width 1442 height 697
drag, startPoint x: 977, startPoint y: 409, endPoint x: 1194, endPoint y: 325, distance: 233.0
click at [1231, 280] on div "© Mapbox © OpenStreetMap Improve this map © Maxar" at bounding box center [721, 348] width 1442 height 697
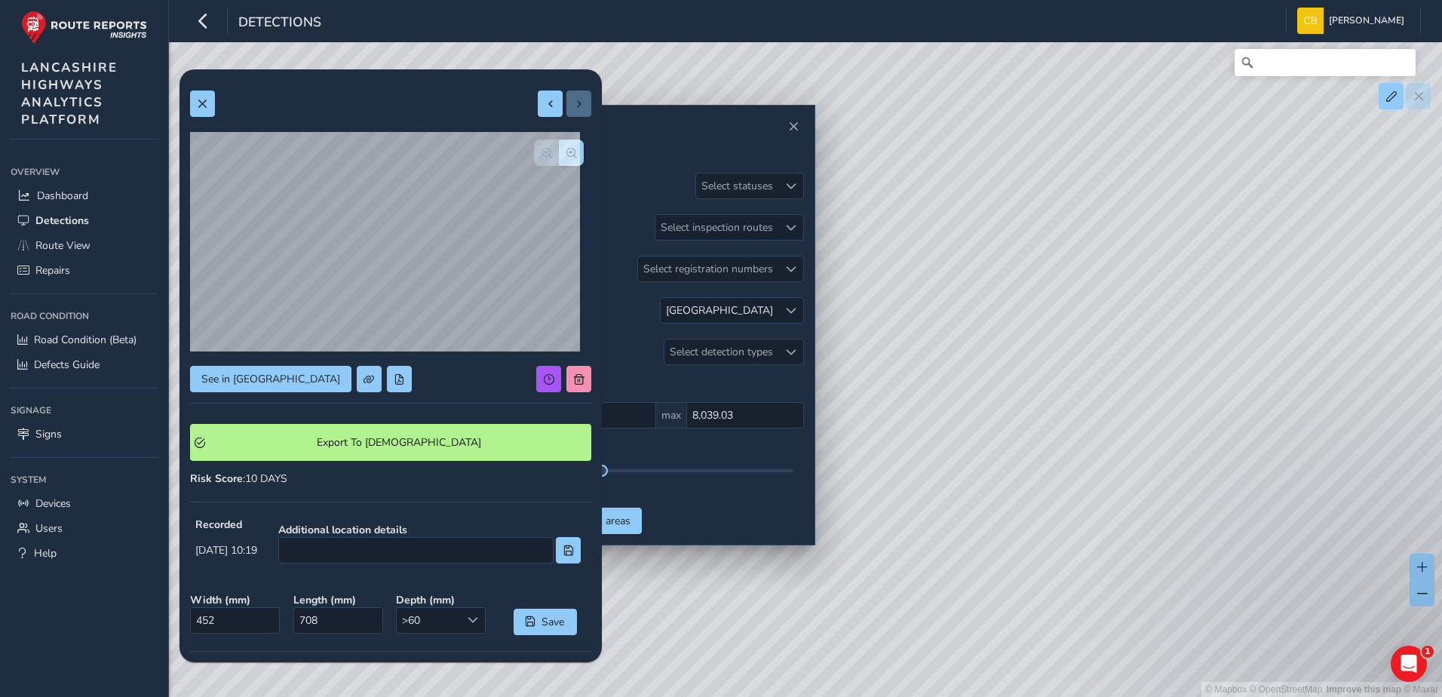
drag, startPoint x: 1124, startPoint y: 413, endPoint x: 1284, endPoint y: 337, distance: 177.0
click at [1284, 337] on div "© Mapbox © OpenStreetMap Improve this map © Maxar" at bounding box center [721, 348] width 1442 height 697
click at [545, 102] on span at bounding box center [550, 104] width 11 height 11
type input "483"
type input "1403"
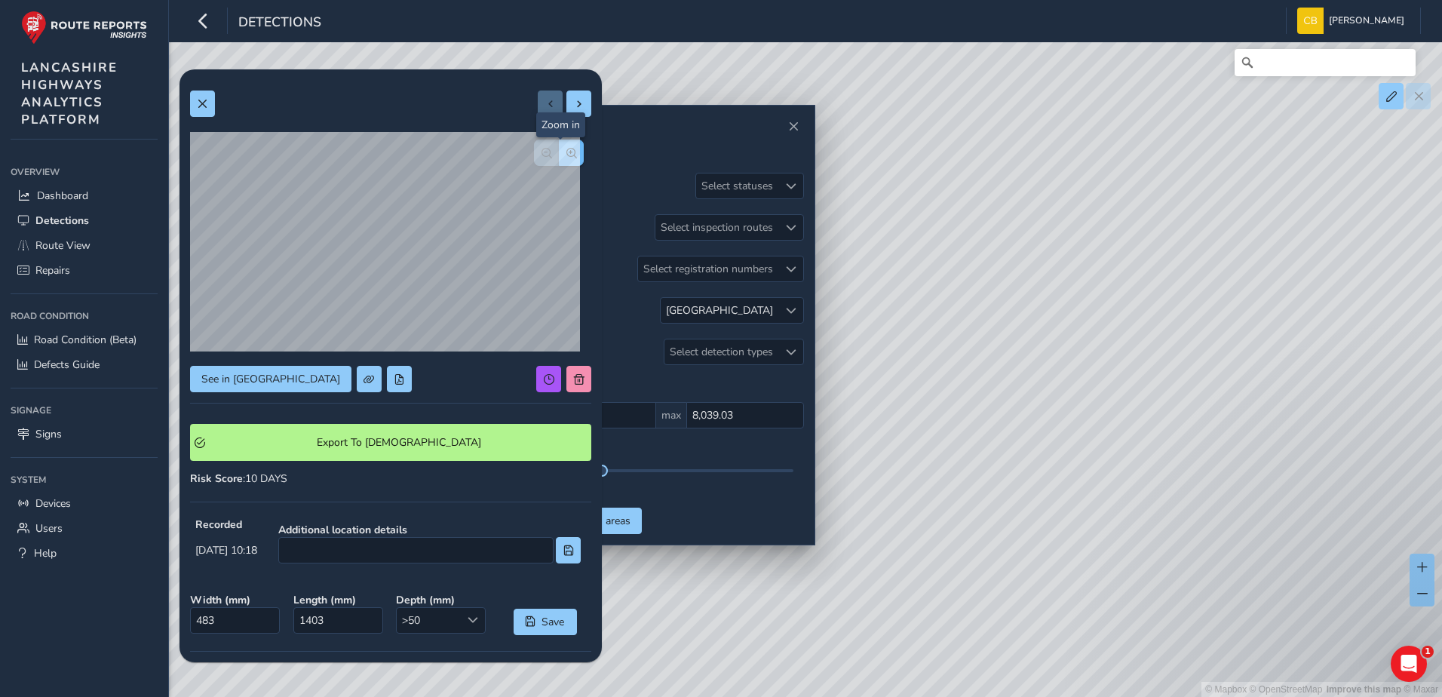
click at [559, 146] on button "button" at bounding box center [571, 152] width 25 height 26
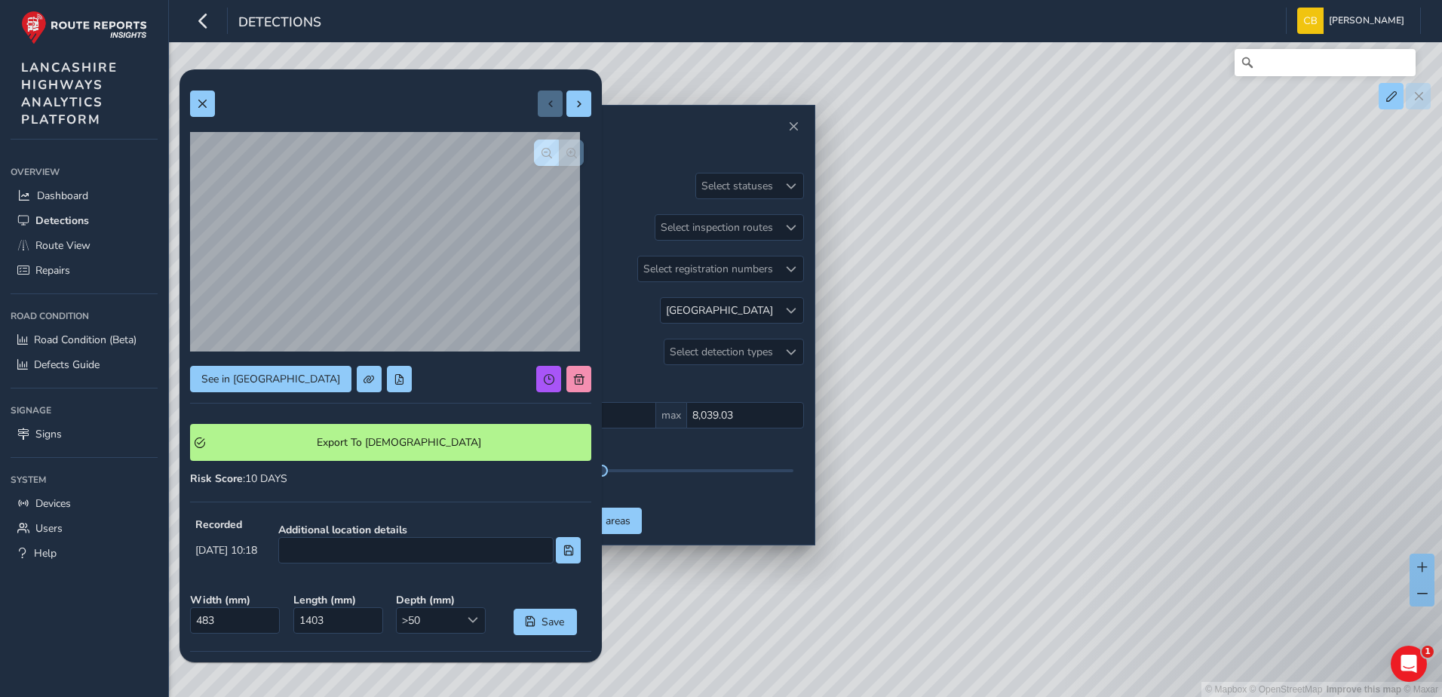
click at [547, 145] on div at bounding box center [559, 152] width 50 height 26
click at [544, 146] on button "button" at bounding box center [546, 152] width 25 height 26
click at [541, 148] on button "button" at bounding box center [546, 152] width 25 height 26
drag, startPoint x: 983, startPoint y: 474, endPoint x: 1078, endPoint y: 376, distance: 136.5
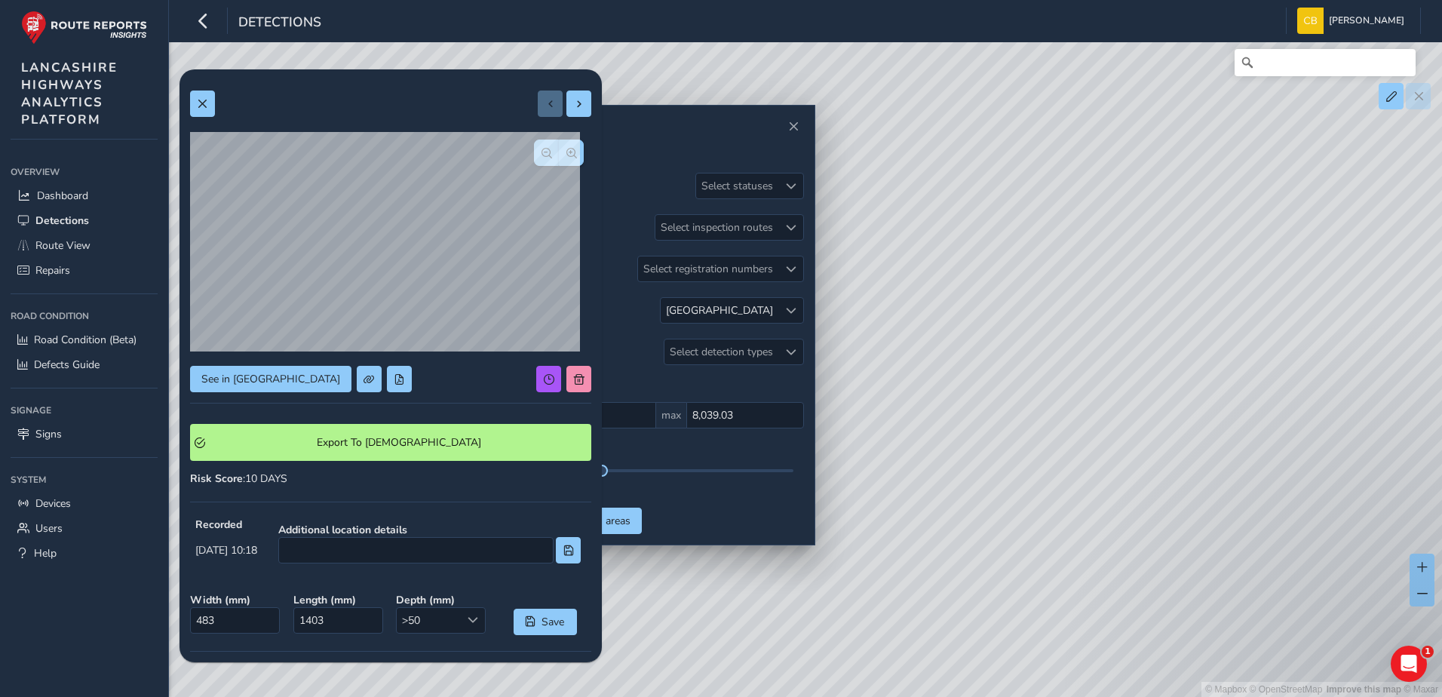
click at [1114, 327] on div "© Mapbox © OpenStreetMap Improve this map © Maxar" at bounding box center [721, 348] width 1442 height 697
drag, startPoint x: 1140, startPoint y: 413, endPoint x: 1175, endPoint y: 415, distance: 35.5
click at [1175, 415] on div "© Mapbox © OpenStreetMap Improve this map © Maxar" at bounding box center [721, 348] width 1442 height 697
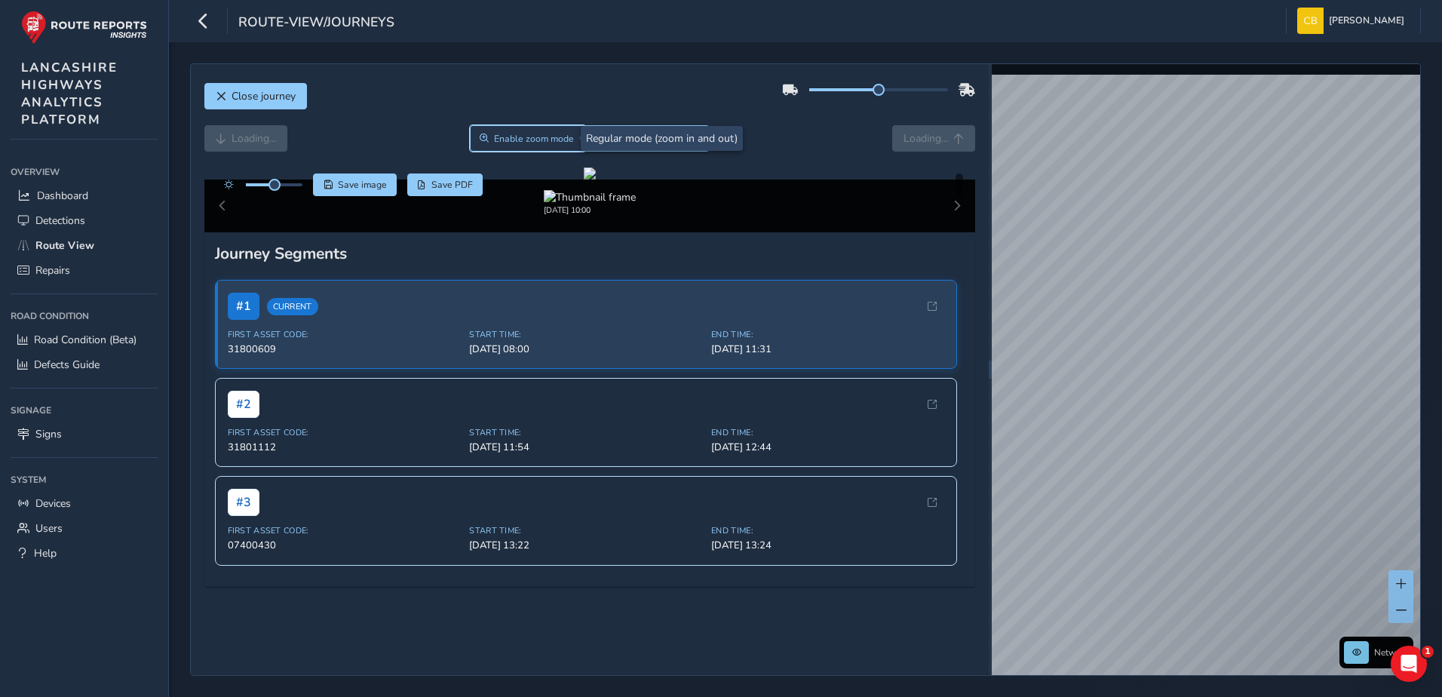
click at [501, 138] on span "Enable zoom mode" at bounding box center [534, 139] width 80 height 12
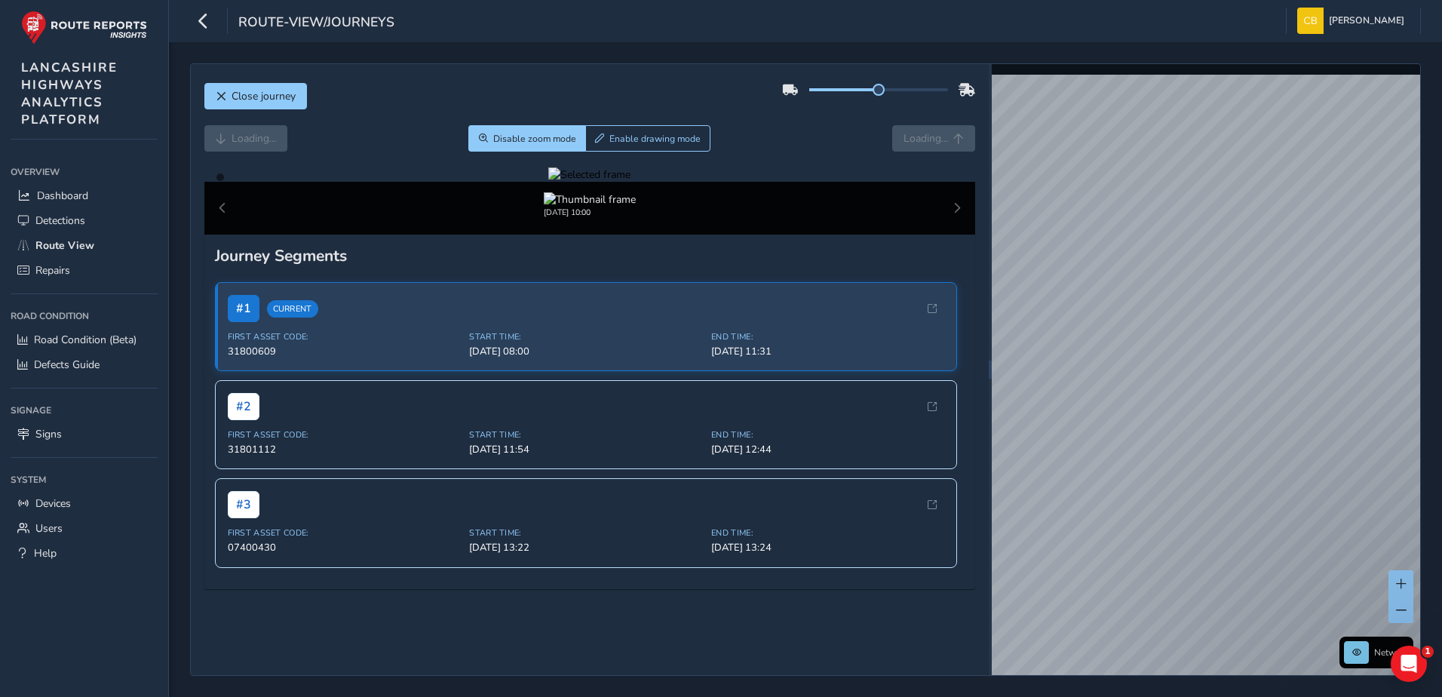
click at [605, 182] on div at bounding box center [589, 174] width 82 height 14
click at [479, 136] on span "Zoom" at bounding box center [483, 137] width 9 height 9
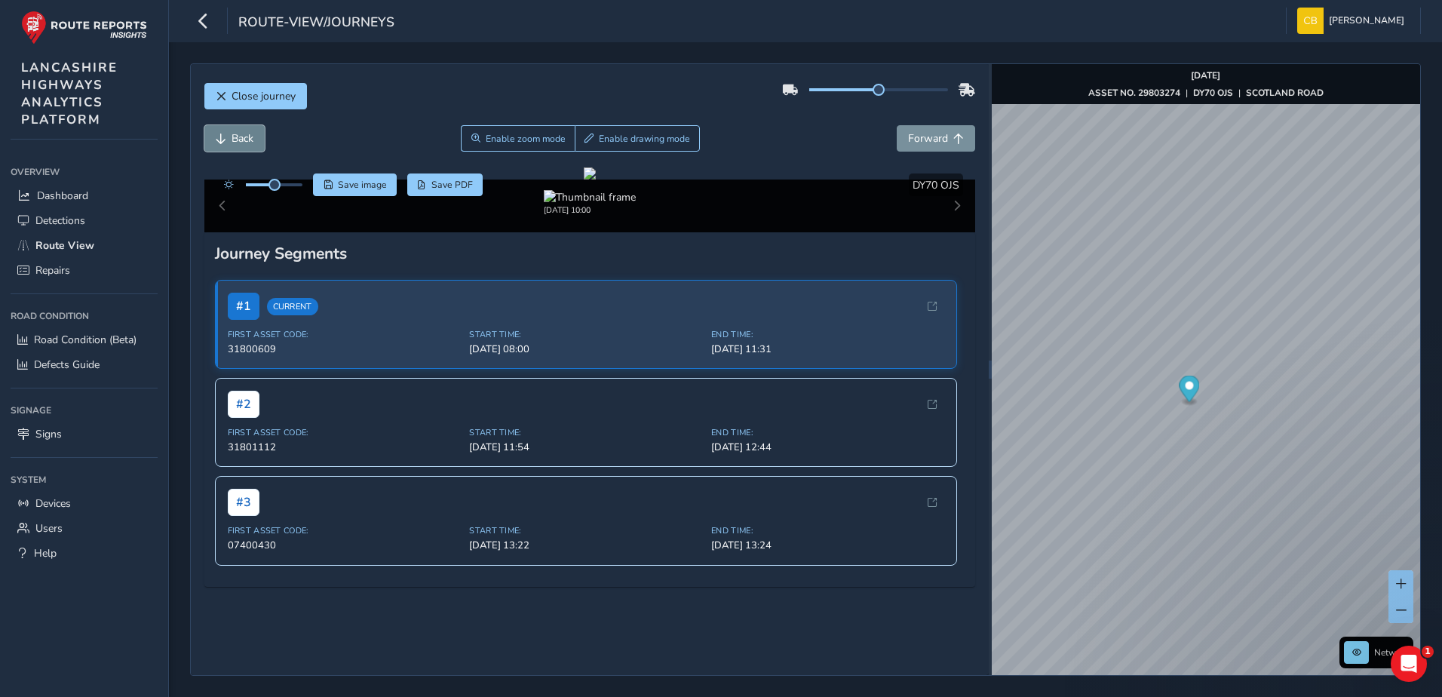
click at [227, 139] on button "Back" at bounding box center [234, 138] width 60 height 26
click at [222, 144] on button "Back" at bounding box center [234, 138] width 60 height 26
click at [953, 142] on span "Forward" at bounding box center [958, 138] width 11 height 11
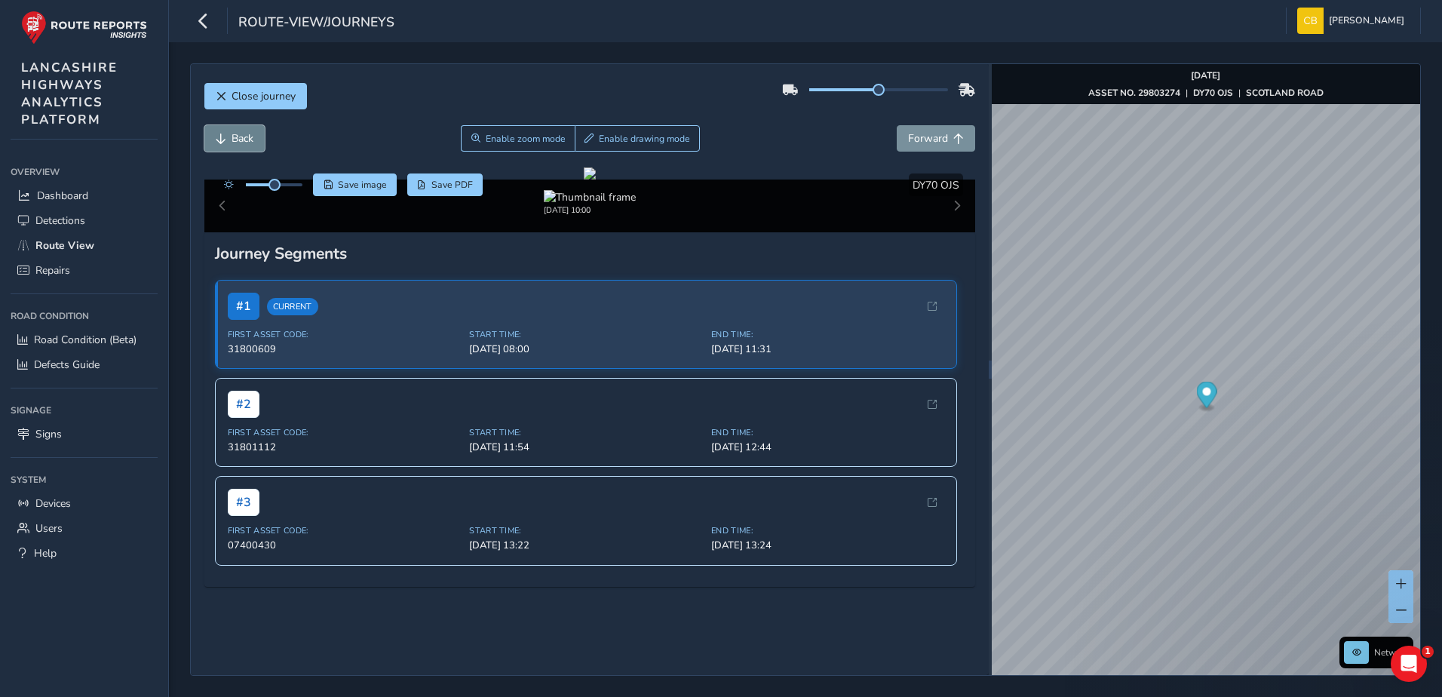
click at [253, 147] on button "Back" at bounding box center [234, 138] width 60 height 26
click at [369, 188] on span "Save image" at bounding box center [362, 185] width 49 height 12
click at [488, 142] on span "Enable zoom mode" at bounding box center [525, 139] width 80 height 12
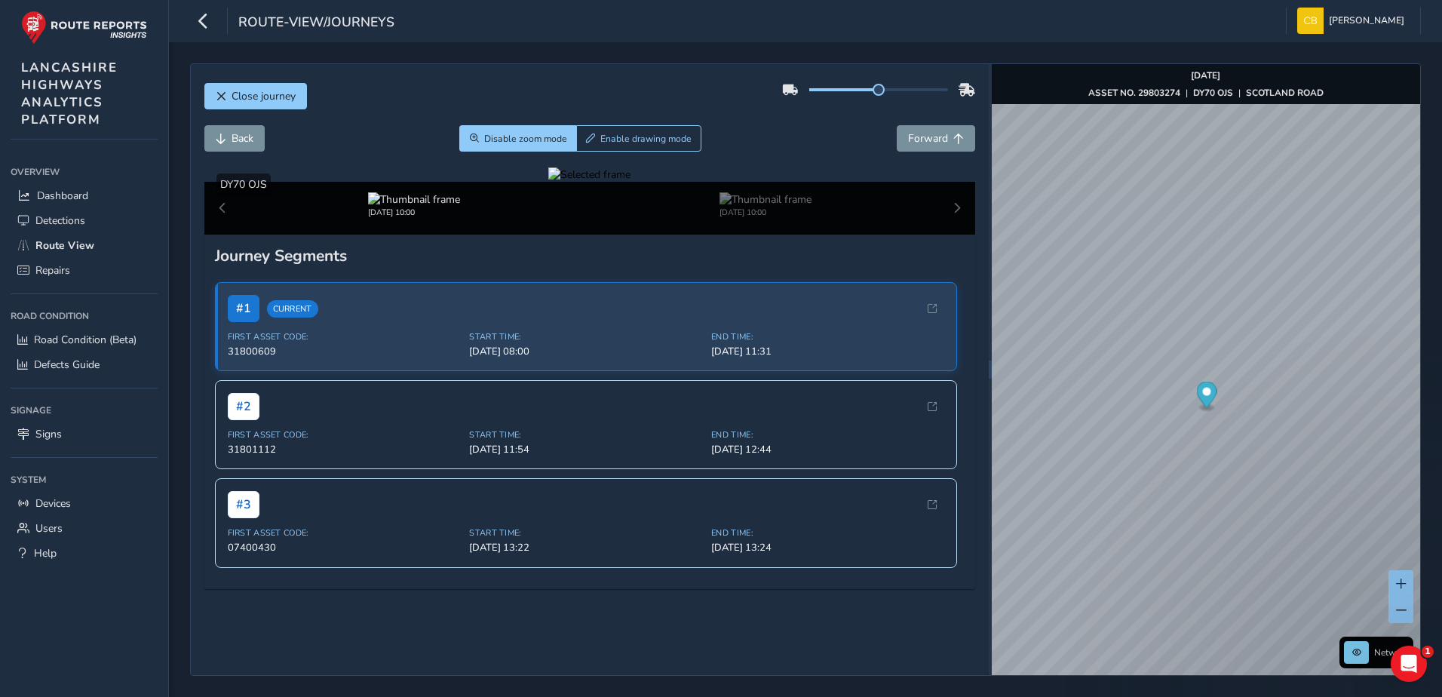
click at [625, 182] on div at bounding box center [589, 174] width 82 height 14
click at [616, 364] on img at bounding box center [868, 412] width 2171 height 1221
click at [268, 103] on button "Close journey" at bounding box center [255, 96] width 103 height 26
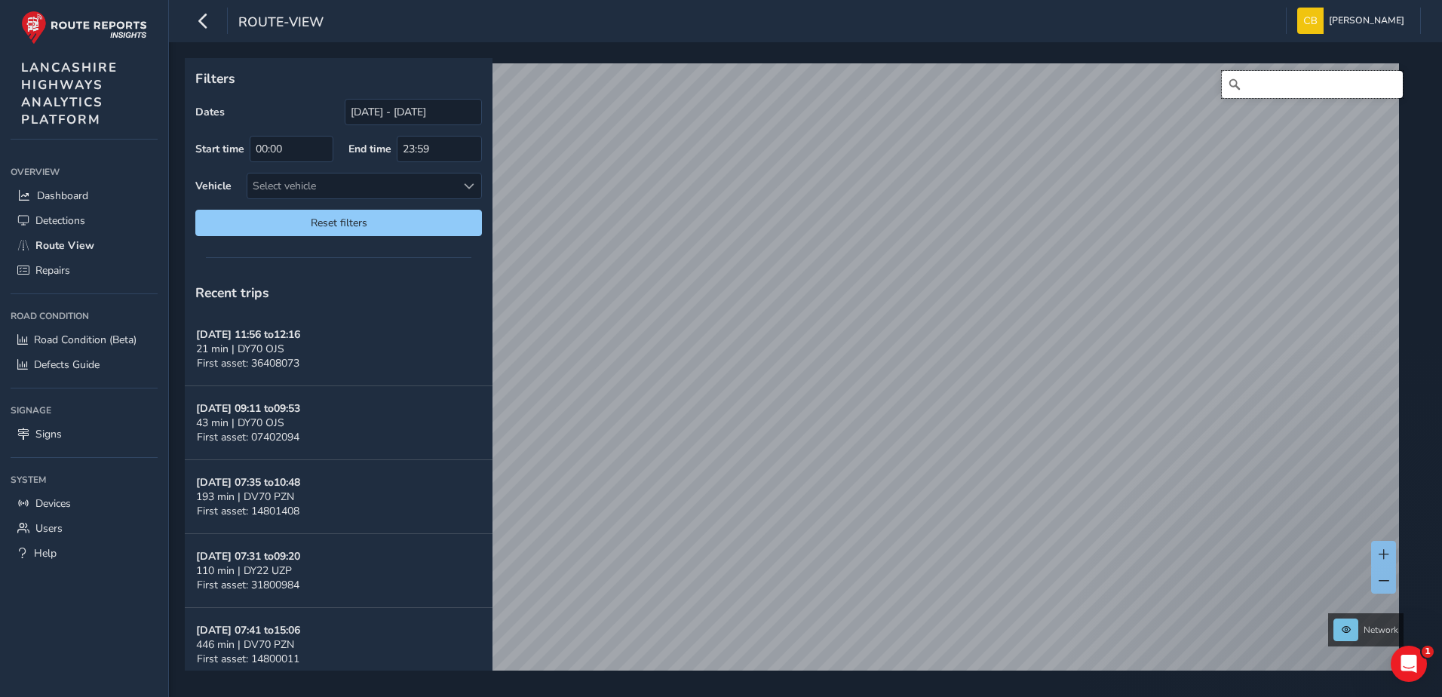
click at [1292, 84] on input "Search" at bounding box center [1311, 84] width 181 height 27
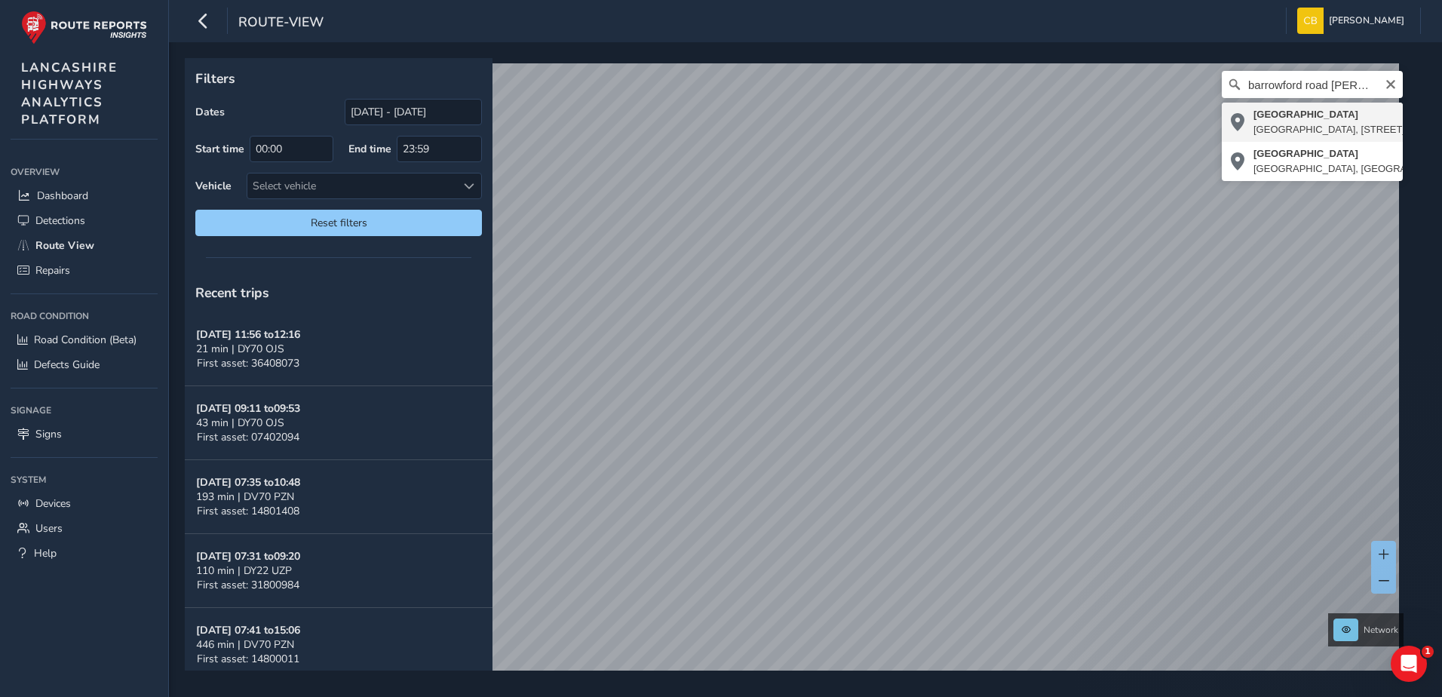
type input "Barrowford Road, Whitefield, Nelson, Barrowford, Borough of Pendle, Lancashire,…"
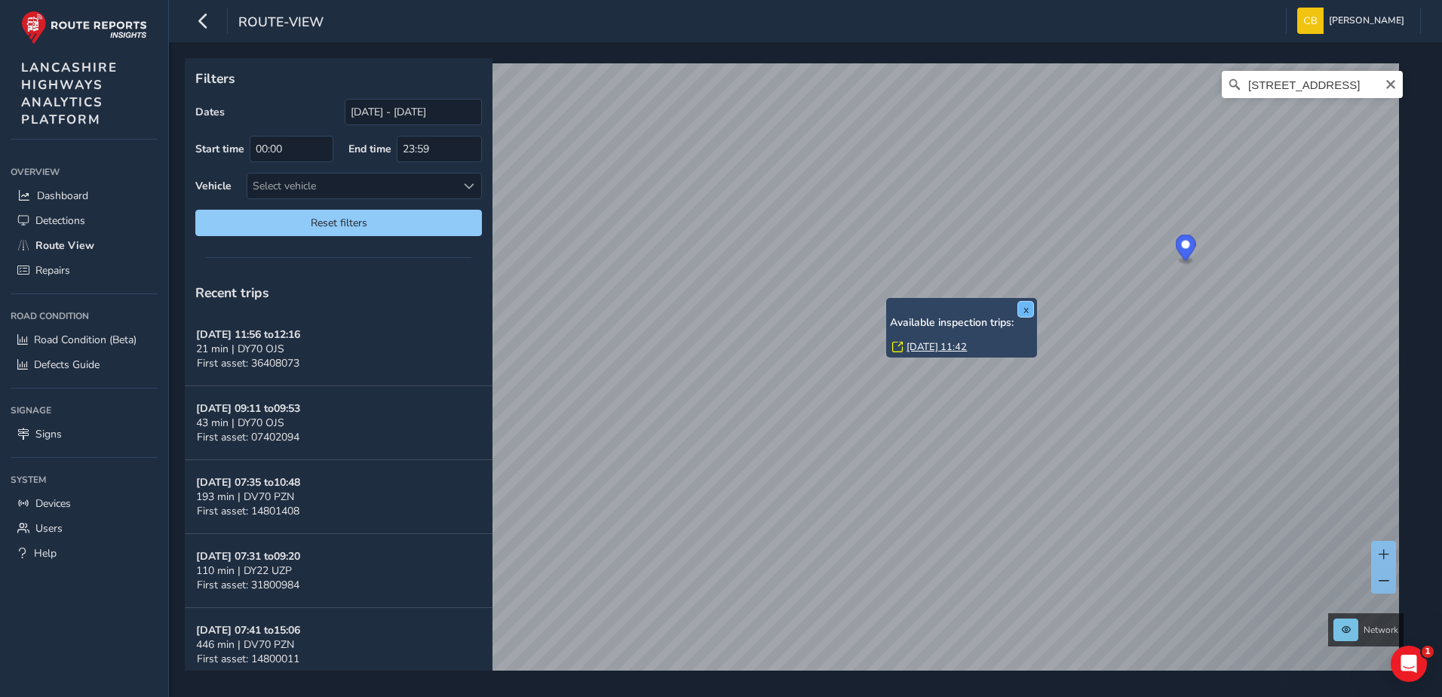
click at [1022, 310] on button "x" at bounding box center [1025, 309] width 15 height 15
click at [1384, 84] on icon "Clear" at bounding box center [1390, 84] width 12 height 12
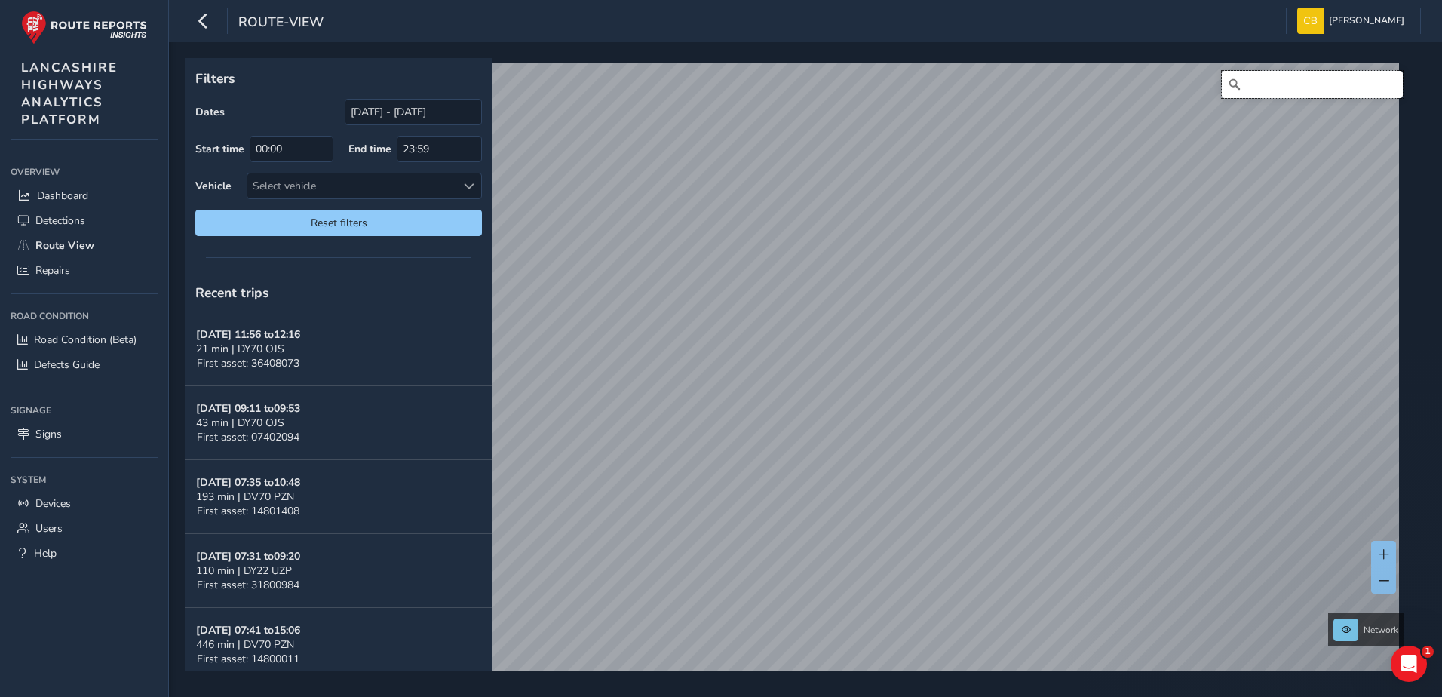
click at [1336, 90] on input "Search" at bounding box center [1311, 84] width 181 height 27
type input "k"
type input "e"
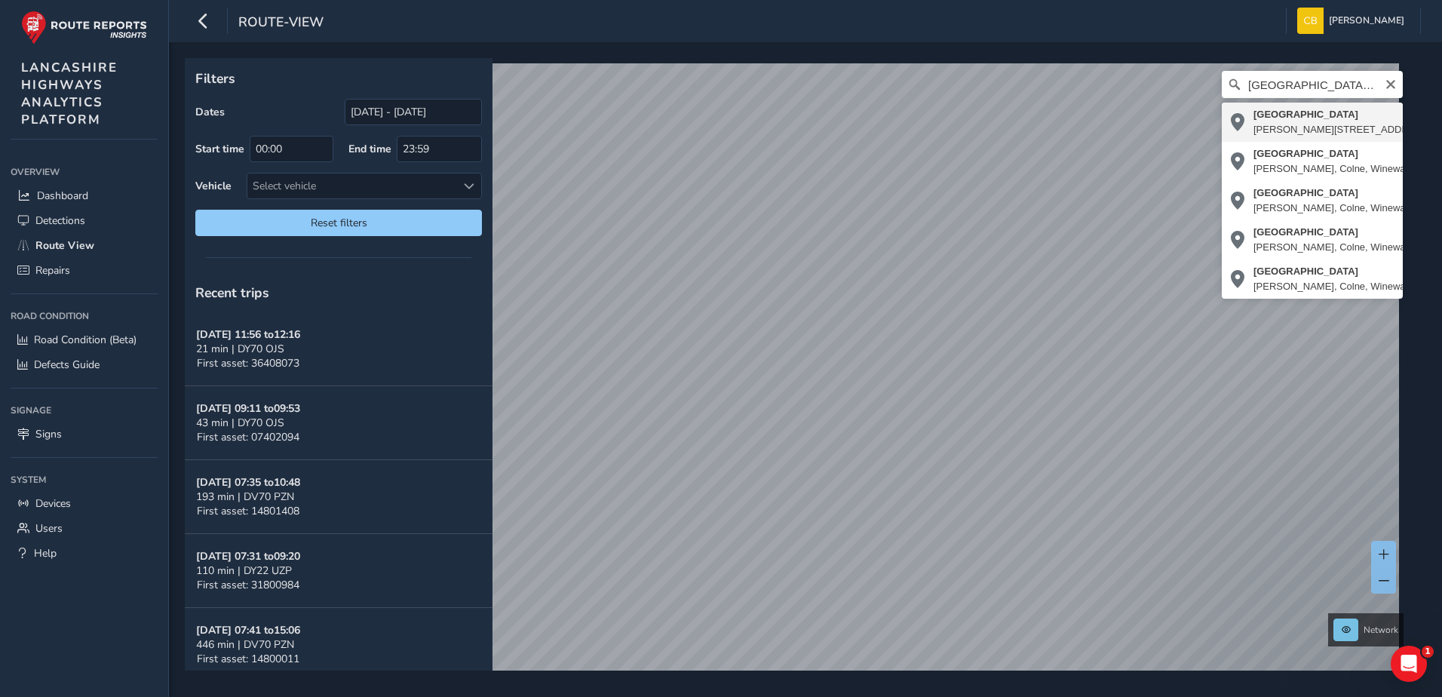
type input "Keighley Road, Lidgett, Colne, Laneshaw Bridge, Borough of Pendle, Lancashire, …"
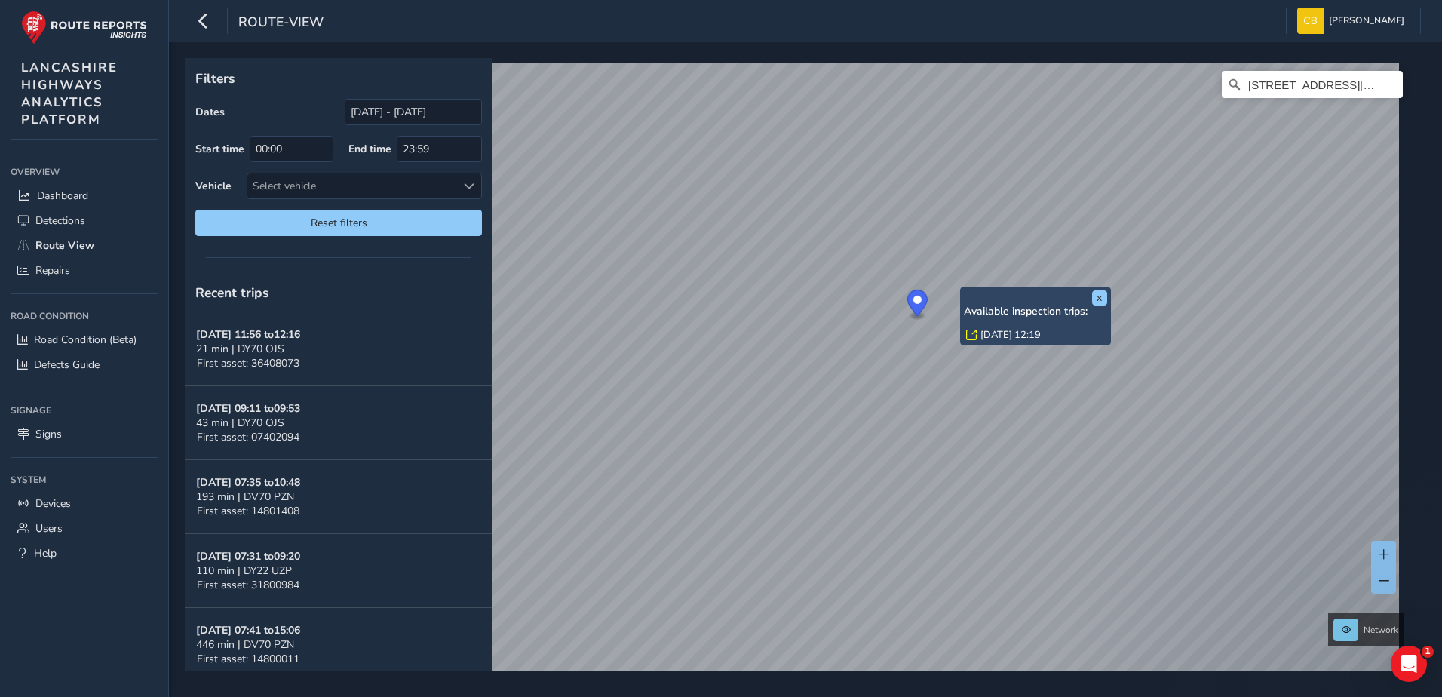
click at [1037, 345] on div "x Available inspection trips: Wed, 10 Sep, 12:19 Filters Dates 18/08/2025 - 17/…" at bounding box center [800, 364] width 1230 height 612
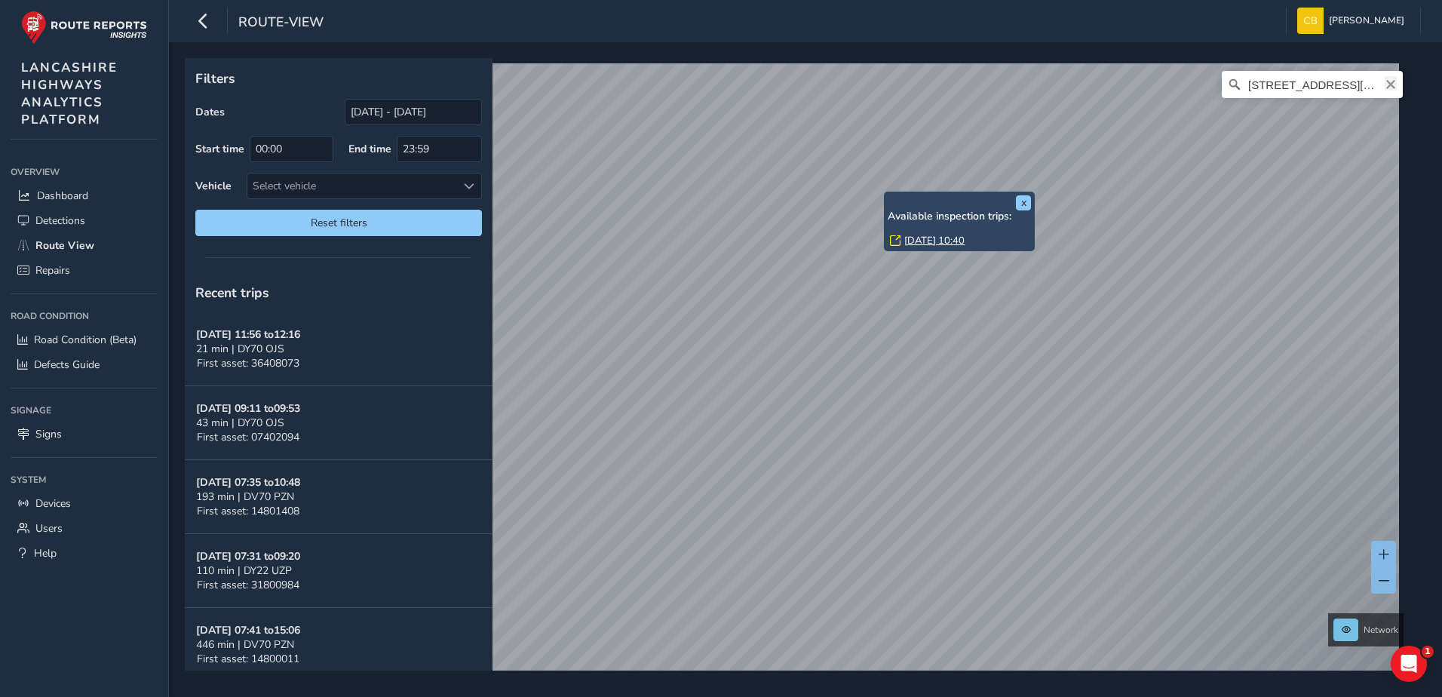
click at [1384, 84] on icon "Clear" at bounding box center [1390, 84] width 12 height 12
click at [1341, 86] on input "Search" at bounding box center [1311, 84] width 181 height 27
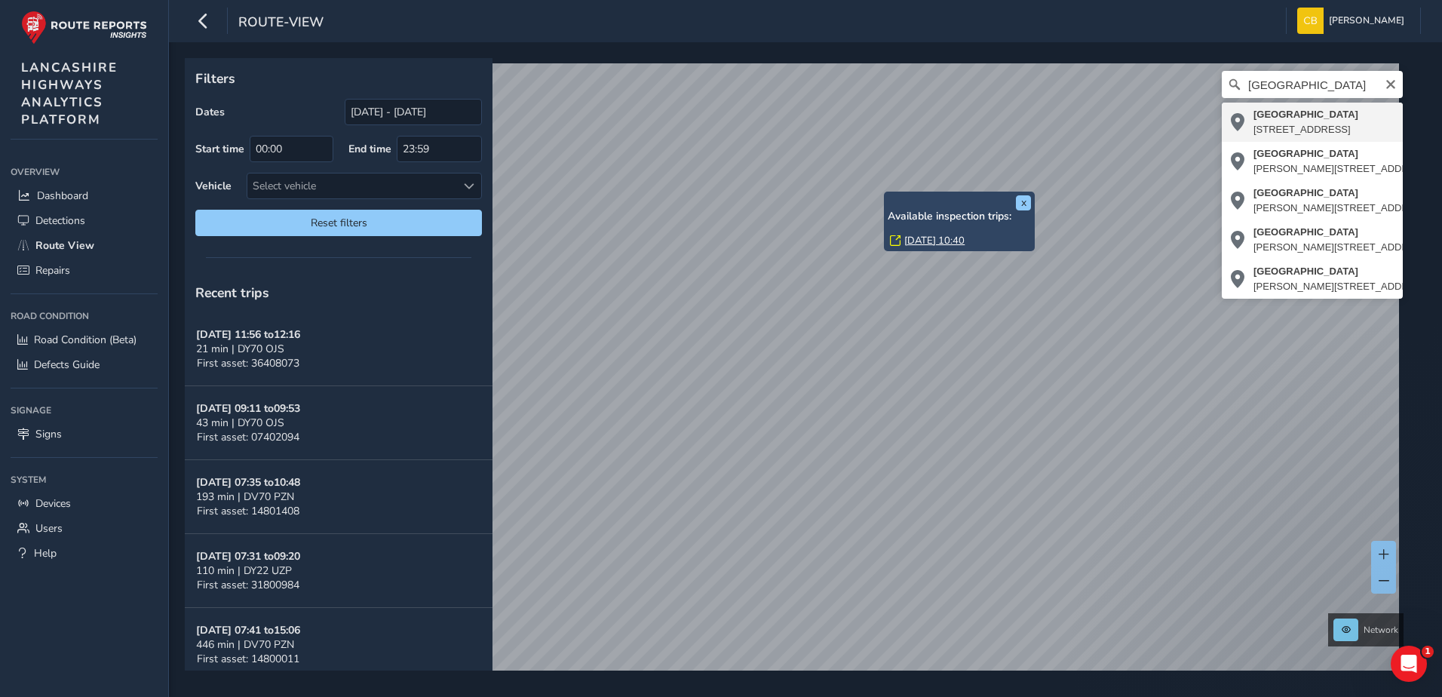
type input "North Valley Road, Colne Edge, Colne, Borough of Pendle, Lancashire, England, B…"
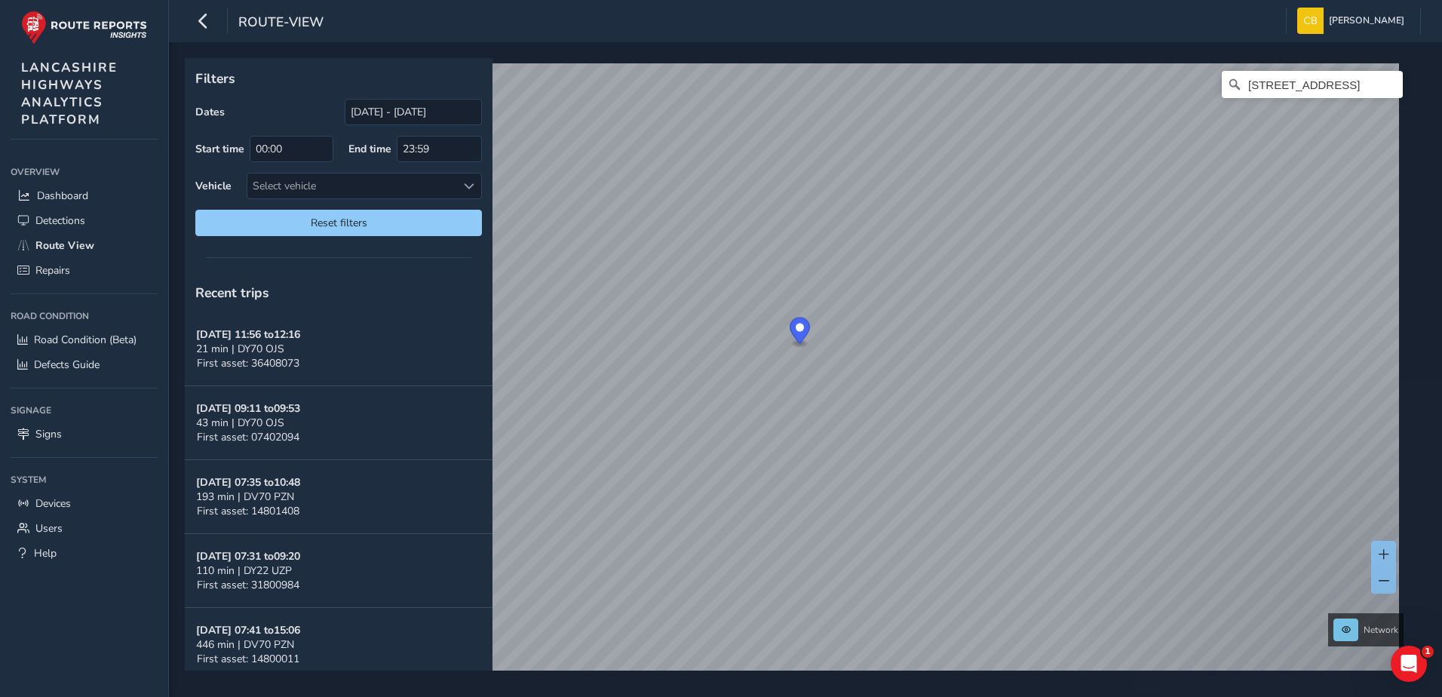
drag, startPoint x: 859, startPoint y: 303, endPoint x: 804, endPoint y: 324, distance: 58.9
click at [804, 324] on circle "Map marker" at bounding box center [799, 327] width 8 height 8
click at [786, 412] on link "Sun, 14 Sep, 10:23" at bounding box center [800, 410] width 60 height 14
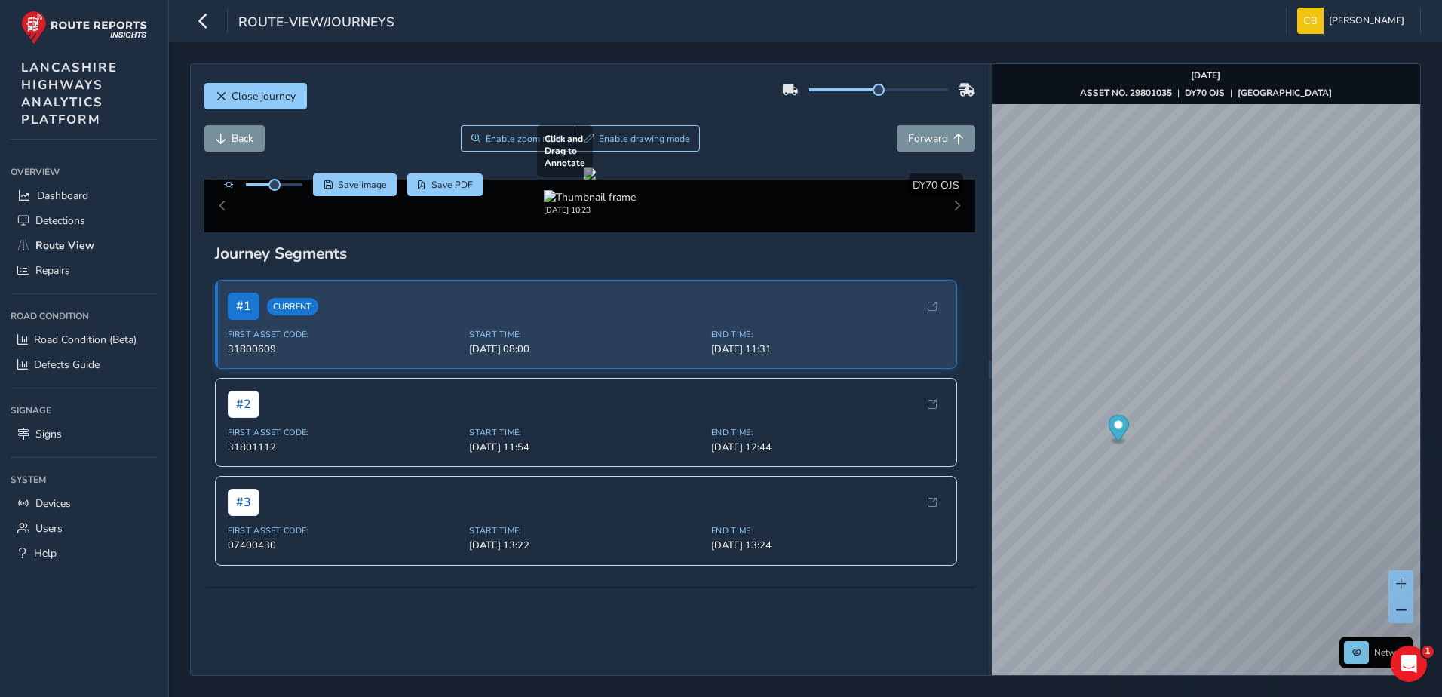
drag, startPoint x: 506, startPoint y: 367, endPoint x: 648, endPoint y: 347, distance: 143.9
click at [596, 179] on div at bounding box center [590, 173] width 12 height 12
click at [253, 96] on span "Close journey" at bounding box center [263, 96] width 64 height 14
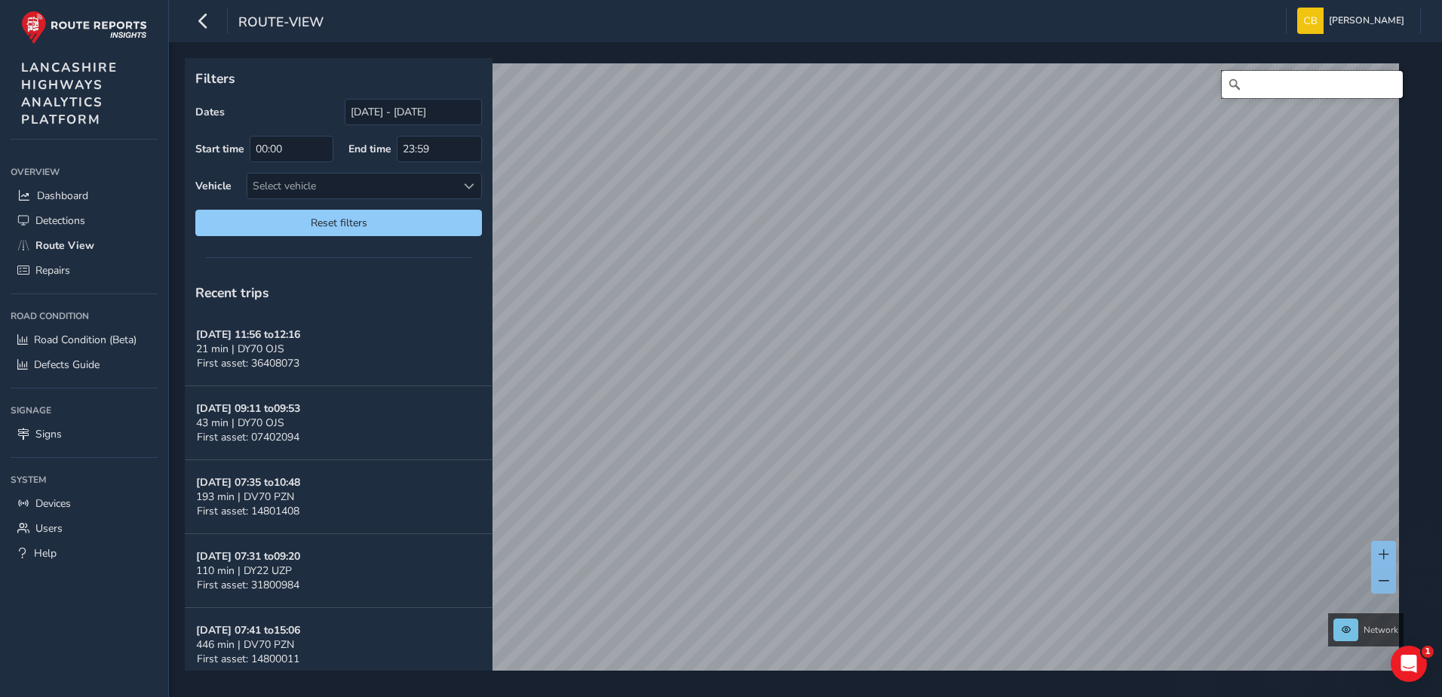
click at [1322, 90] on input "Search" at bounding box center [1311, 84] width 181 height 27
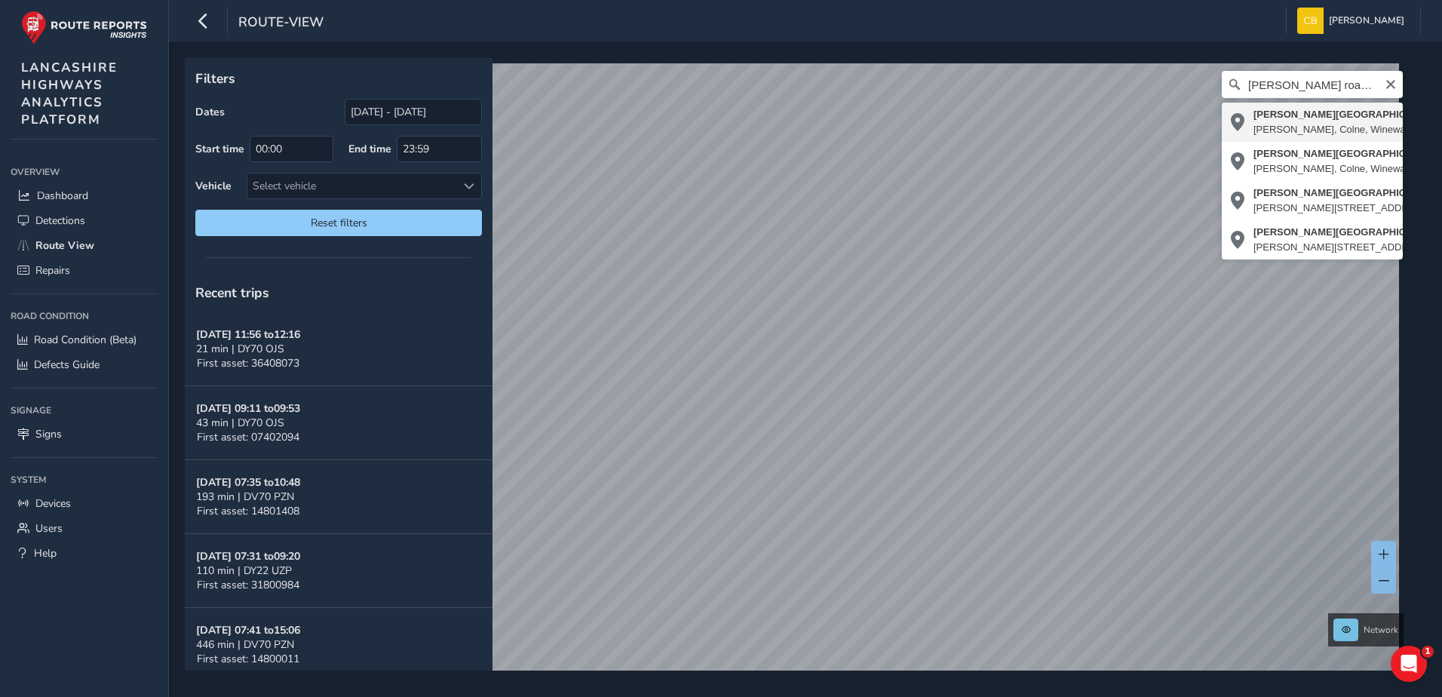
type input "[PERSON_NAME][STREET_ADDRESS][PERSON_NAME]"
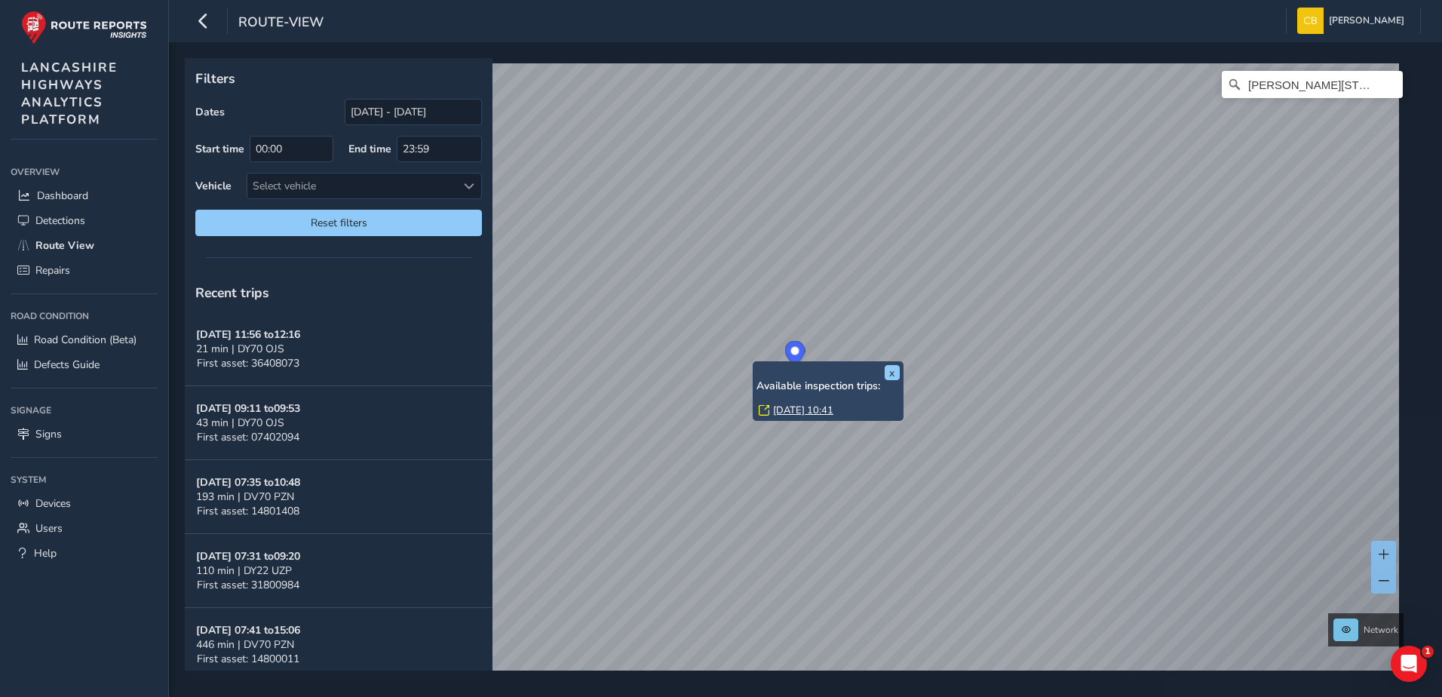
click at [792, 408] on link "[DATE] 10:41" at bounding box center [803, 410] width 60 height 14
